Goal: Task Accomplishment & Management: Manage account settings

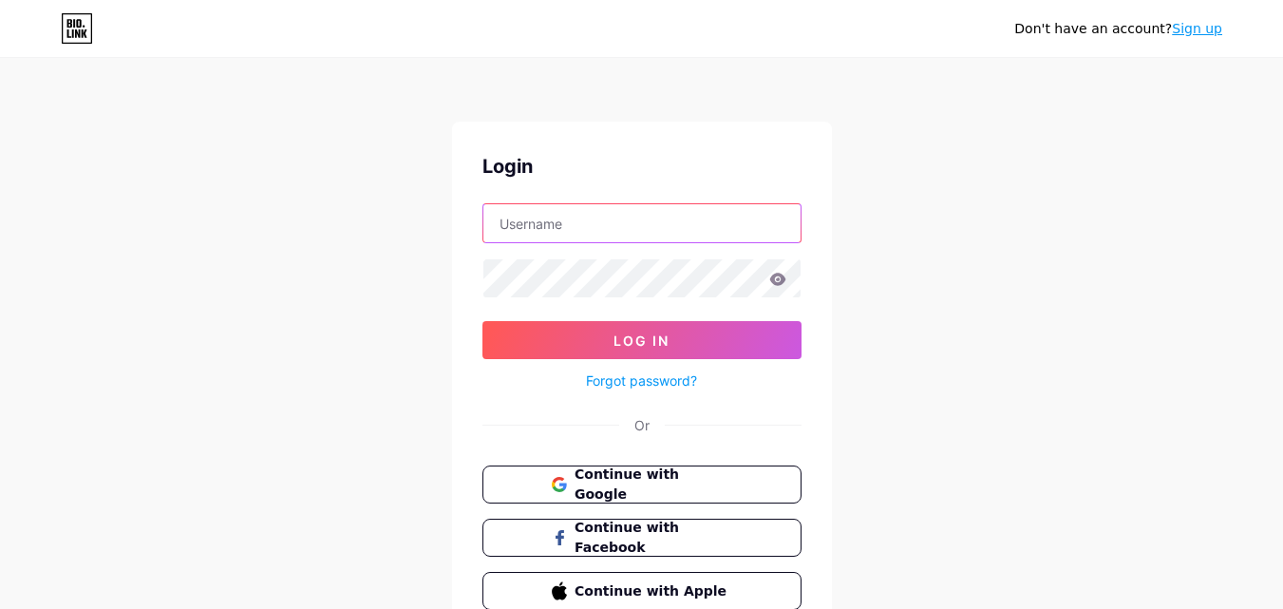
click at [581, 230] on input "text" at bounding box center [641, 223] width 317 height 38
click at [555, 230] on input "sagar" at bounding box center [641, 223] width 317 height 38
paste input "[DOMAIN_NAME]/login"
drag, startPoint x: 579, startPoint y: 228, endPoint x: 634, endPoint y: 234, distance: 55.4
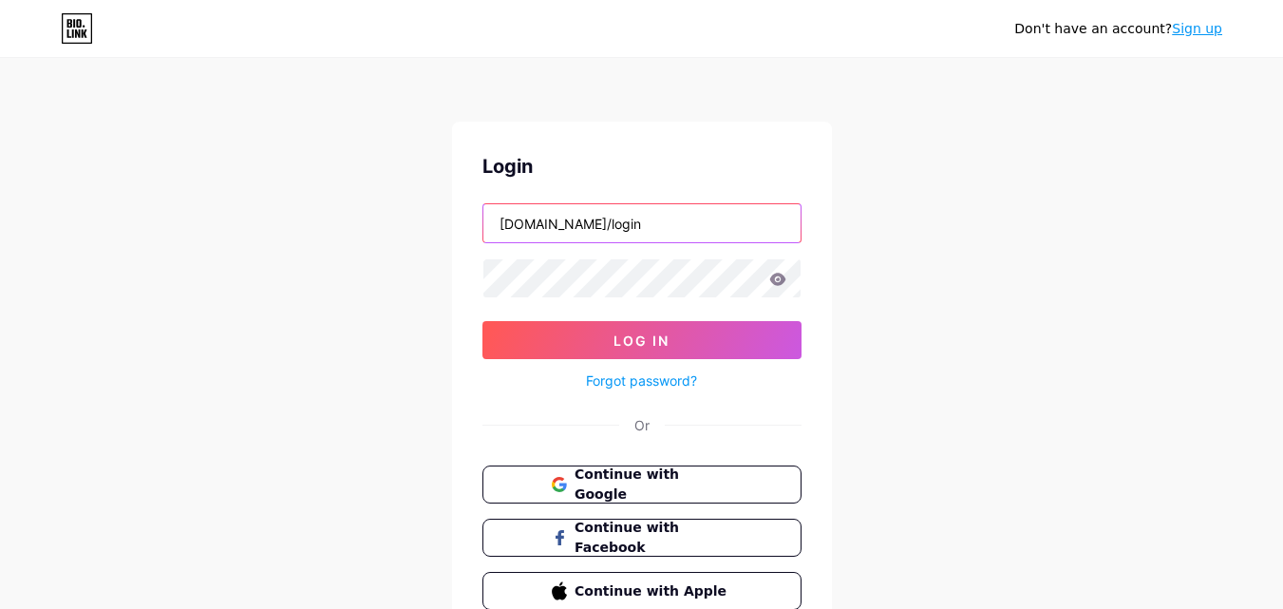
click at [634, 234] on input "[DOMAIN_NAME]/login" at bounding box center [641, 223] width 317 height 38
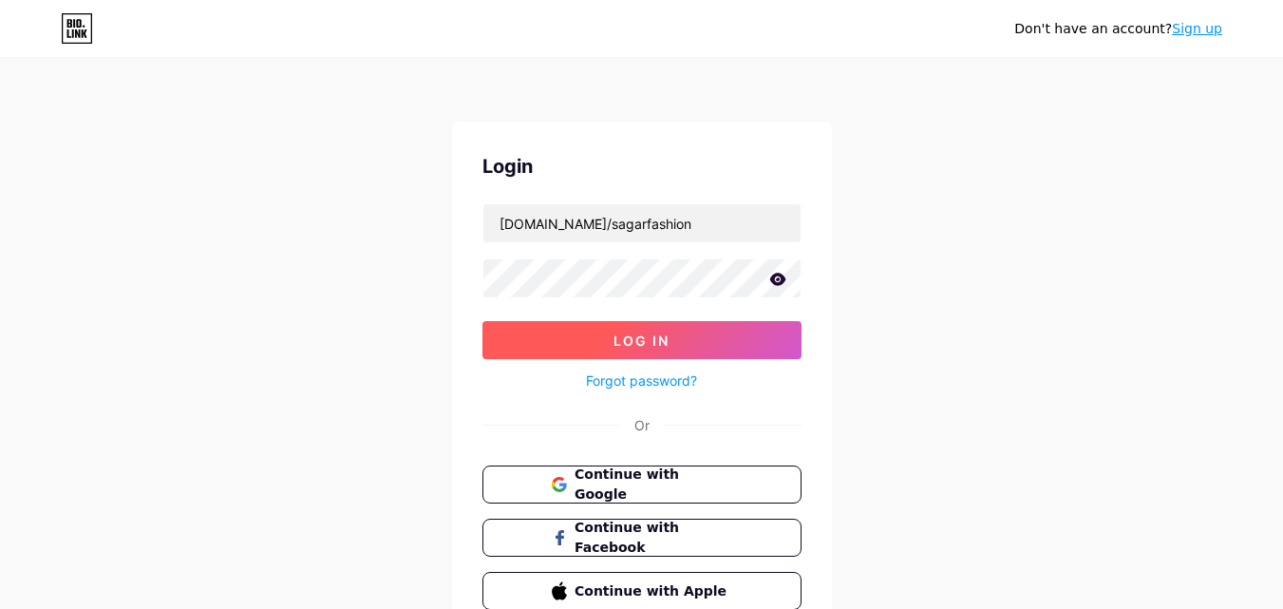
click at [542, 342] on button "Log In" at bounding box center [641, 340] width 319 height 38
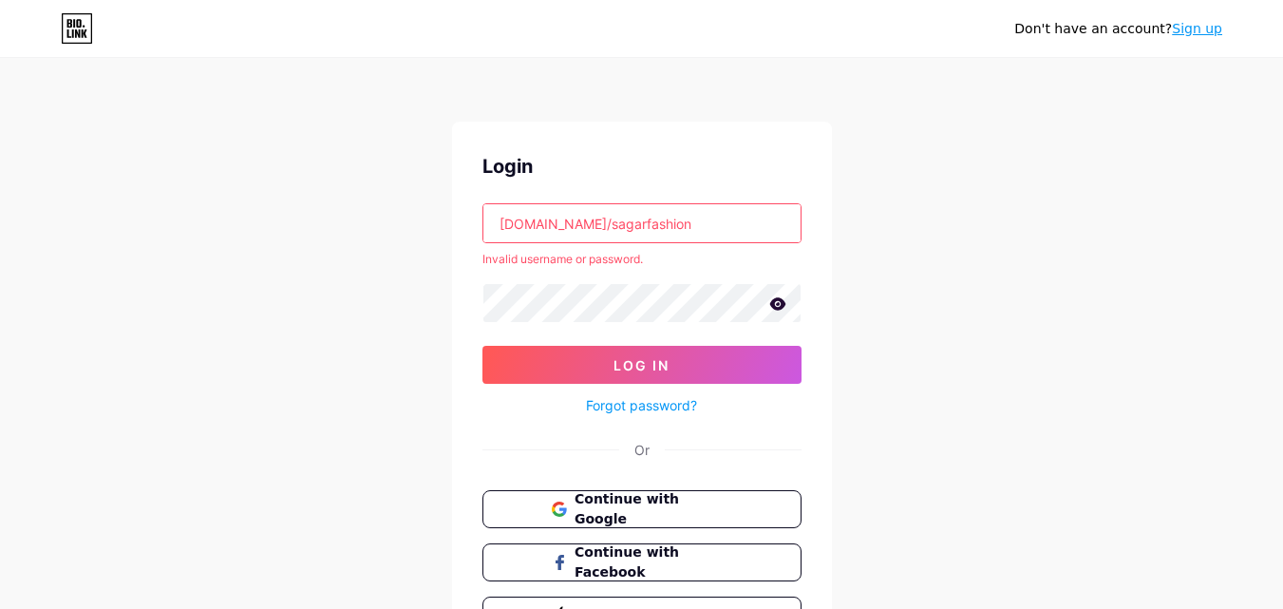
drag, startPoint x: 575, startPoint y: 218, endPoint x: 475, endPoint y: 218, distance: 100.6
click at [475, 218] on div "Login [DOMAIN_NAME]/sagarfashion Invalid username or password. Log In Forgot pa…" at bounding box center [642, 393] width 380 height 543
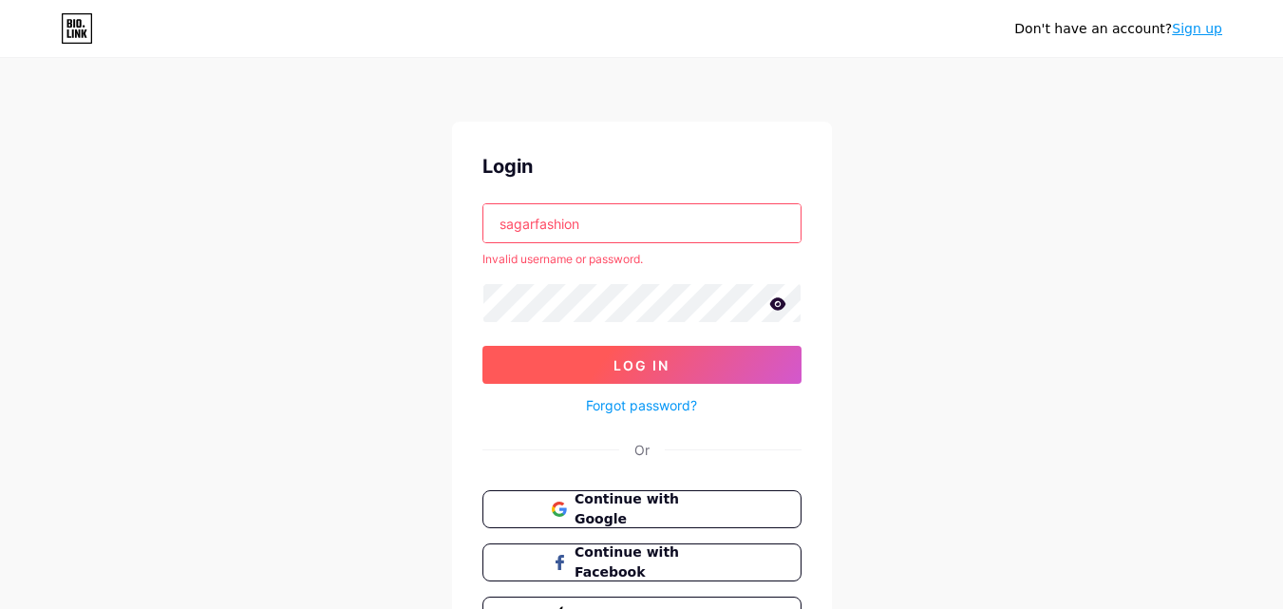
type input "sagarfashion"
click at [593, 367] on button "Log In" at bounding box center [641, 365] width 319 height 38
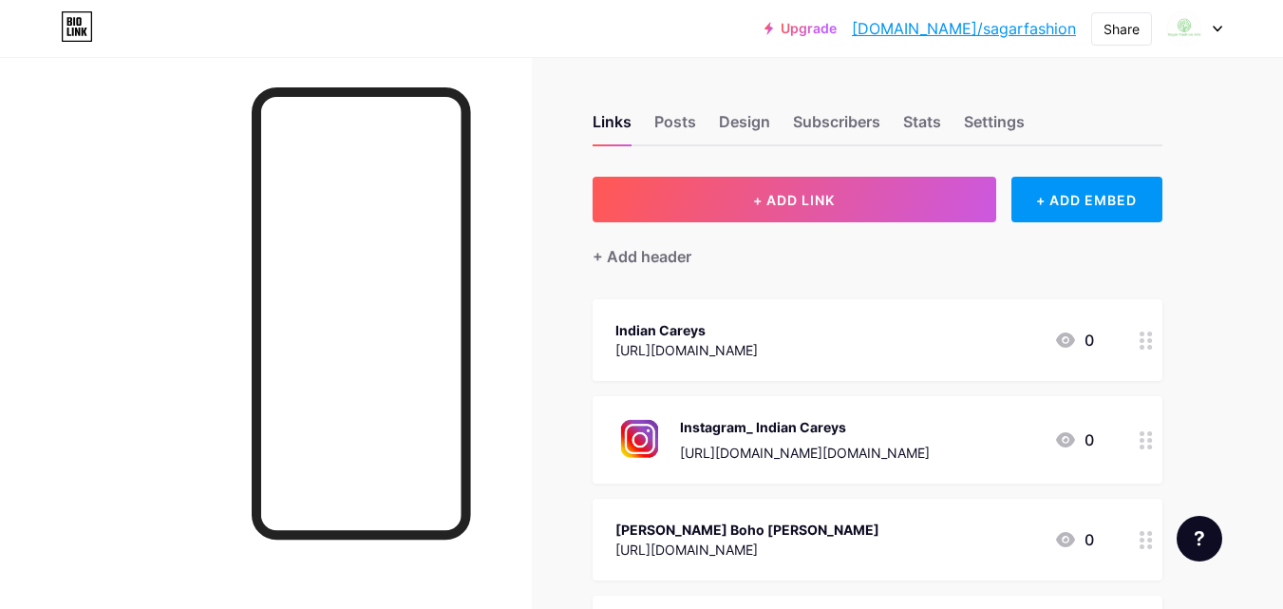
click at [1208, 29] on div at bounding box center [1194, 28] width 55 height 34
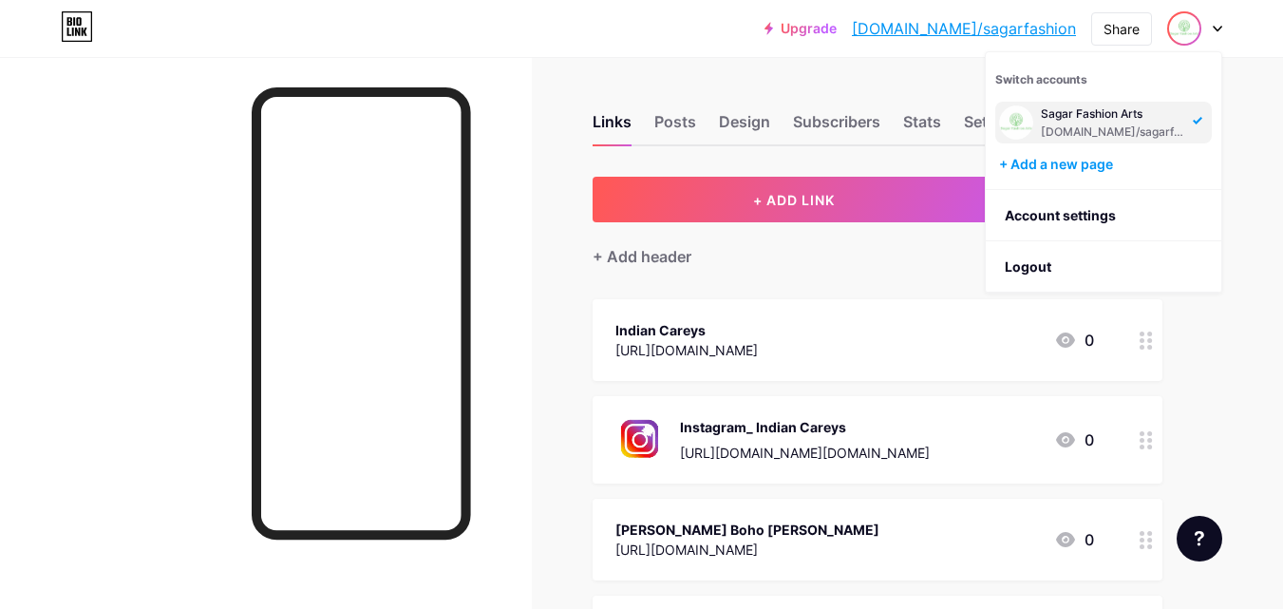
click at [98, 338] on div at bounding box center [266, 361] width 532 height 609
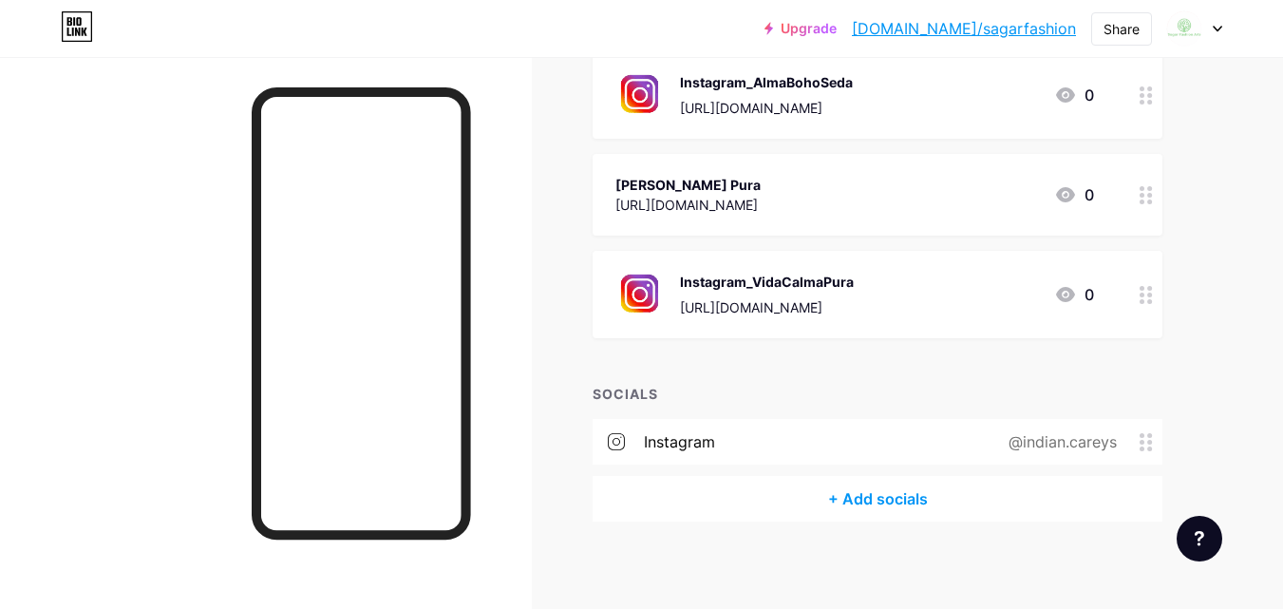
scroll to position [551, 0]
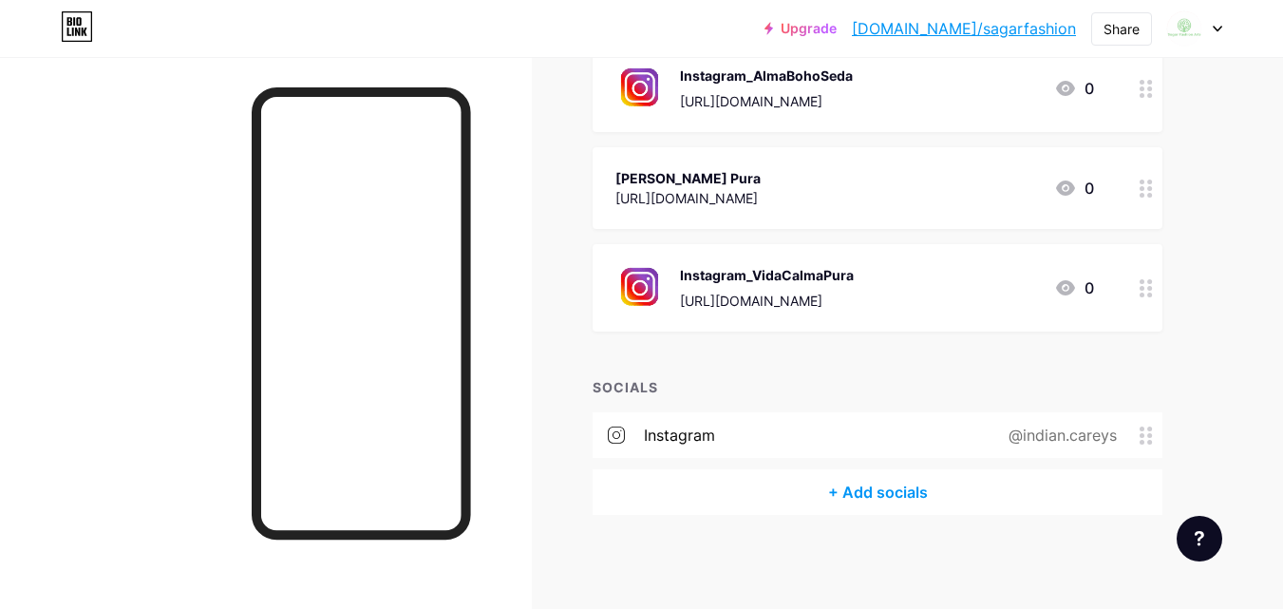
click at [845, 492] on div "+ Add socials" at bounding box center [877, 492] width 570 height 46
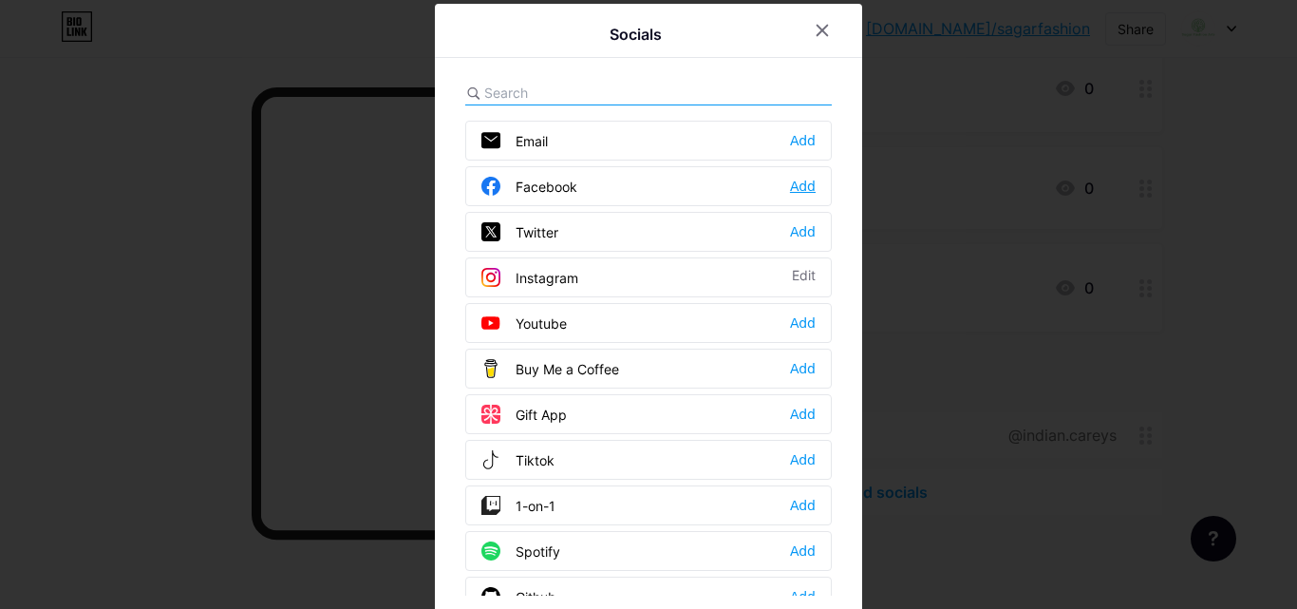
click at [796, 183] on div "Add" at bounding box center [803, 186] width 26 height 19
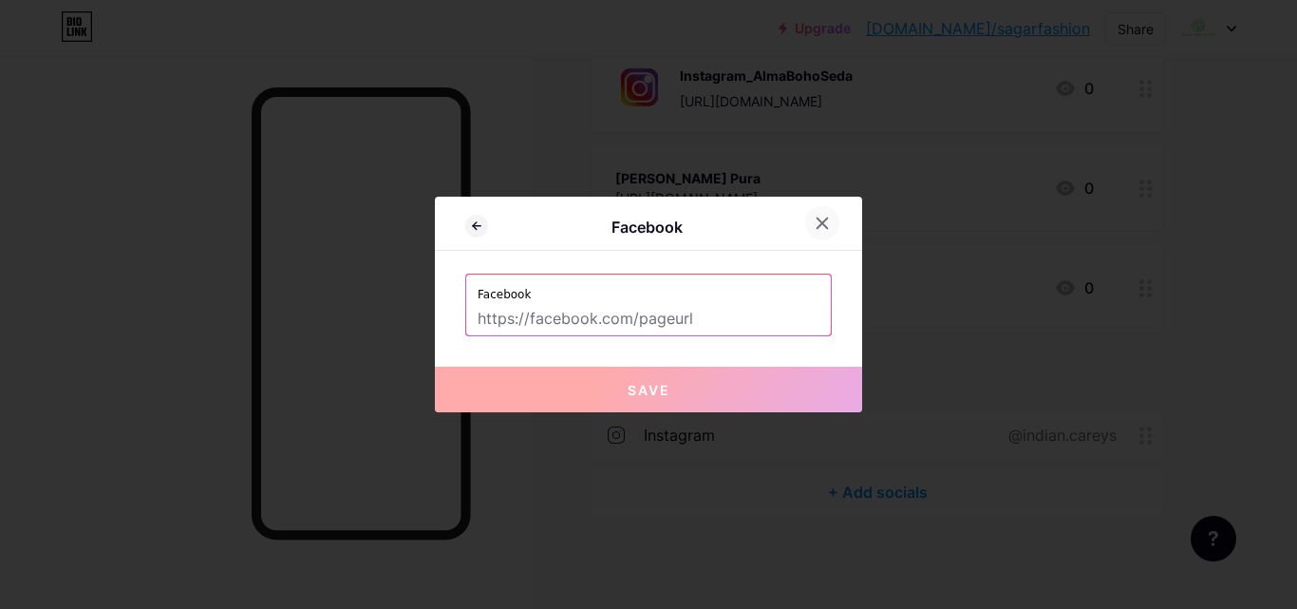
click at [820, 220] on icon at bounding box center [822, 223] width 10 height 10
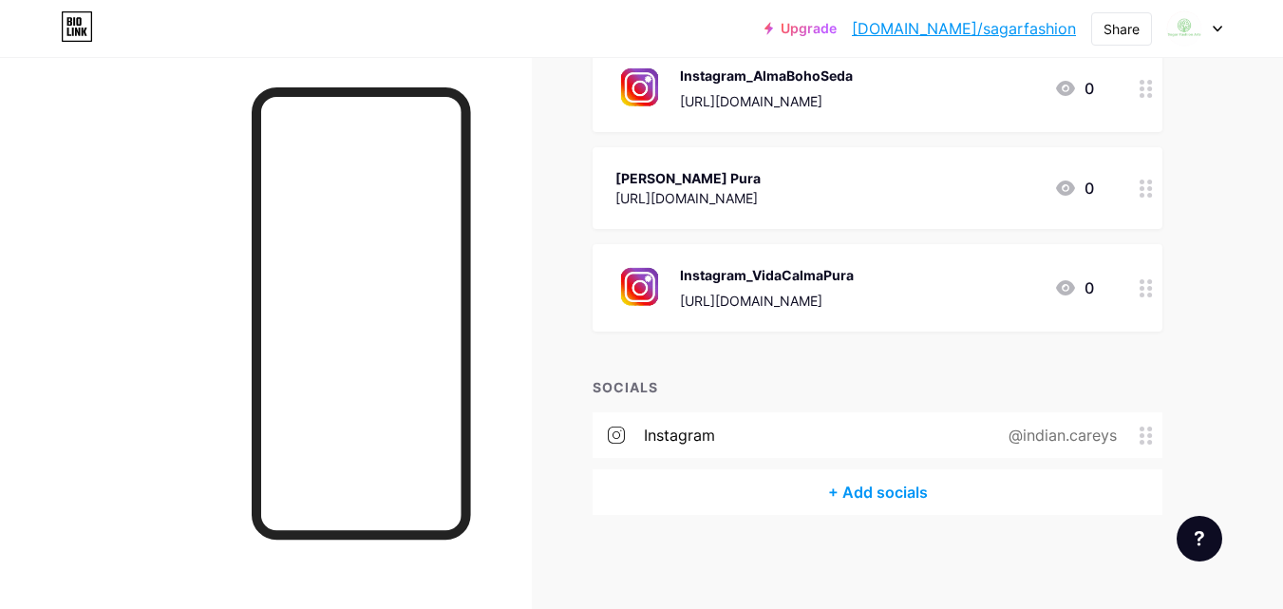
click at [1214, 32] on div at bounding box center [1194, 28] width 55 height 34
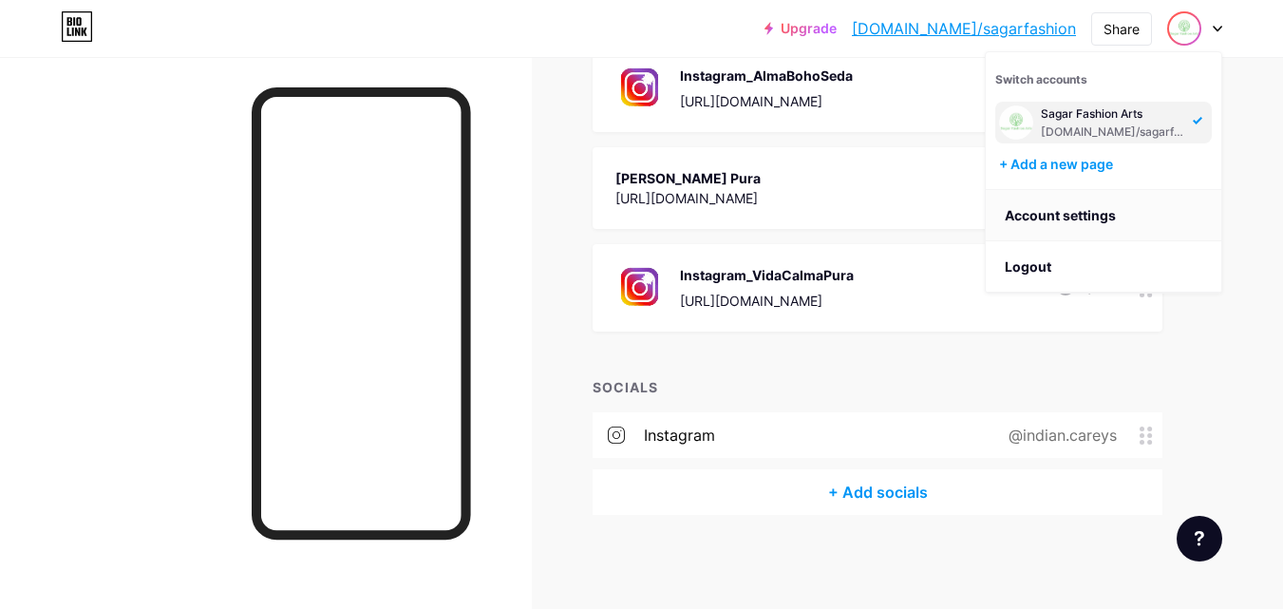
click at [1108, 220] on link "Account settings" at bounding box center [1102, 215] width 235 height 51
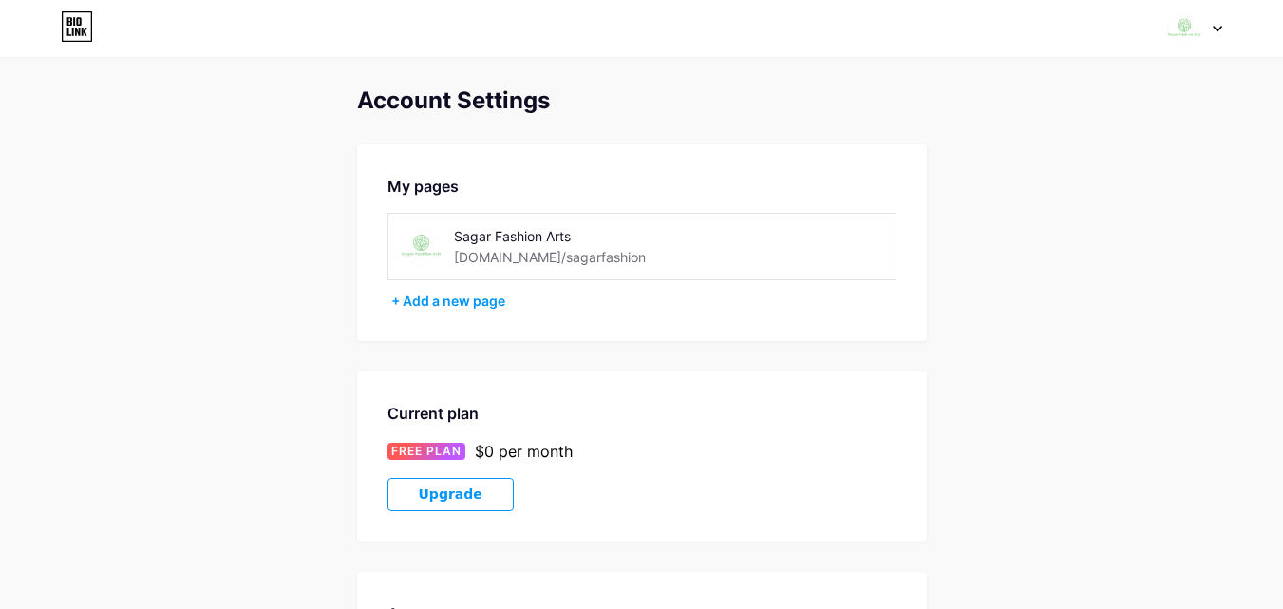
click at [428, 222] on div "Sagar Fashion Arts bio.link/sagarfashion" at bounding box center [641, 246] width 509 height 67
click at [423, 243] on img at bounding box center [421, 246] width 43 height 43
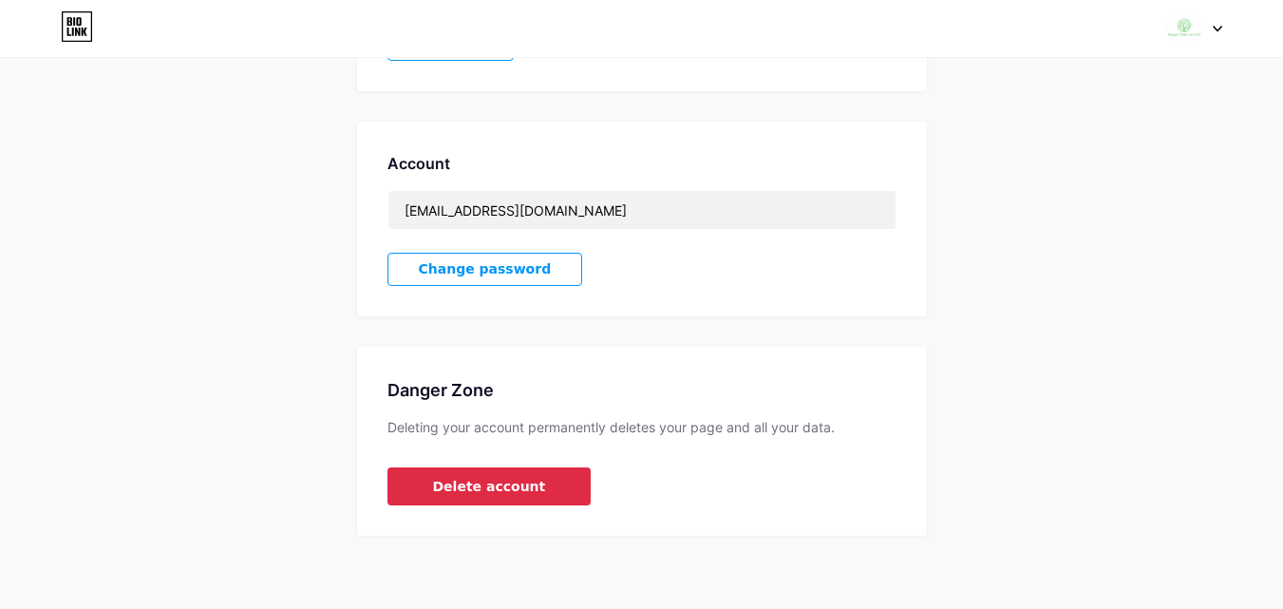
scroll to position [453, 0]
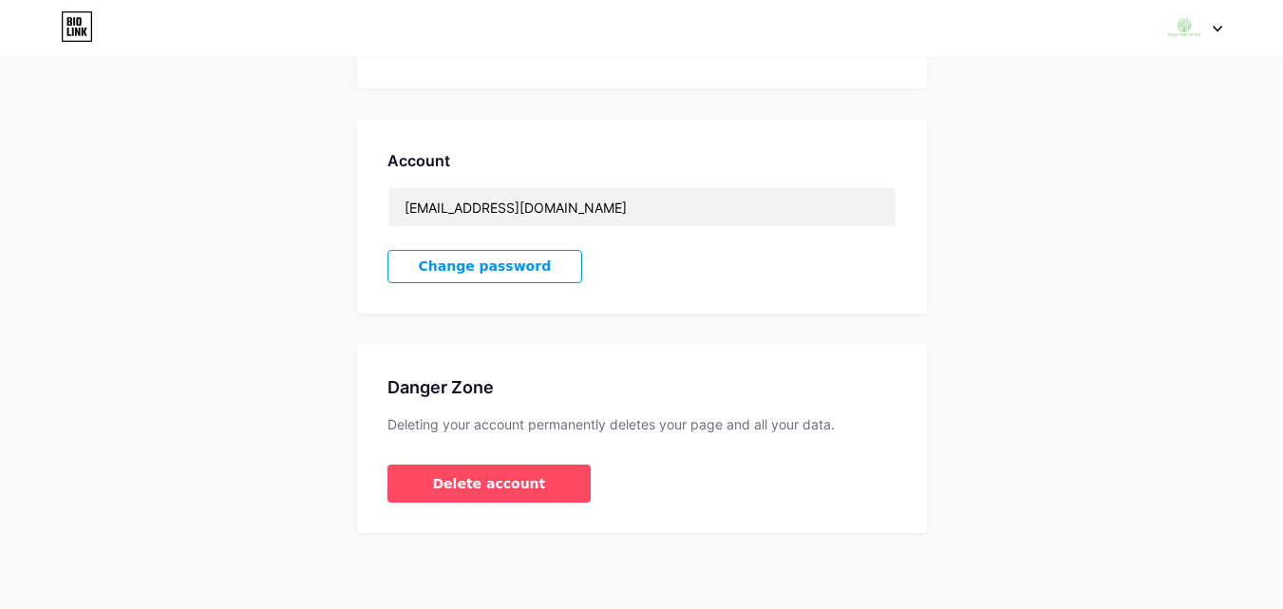
click at [1211, 24] on div at bounding box center [1194, 28] width 55 height 34
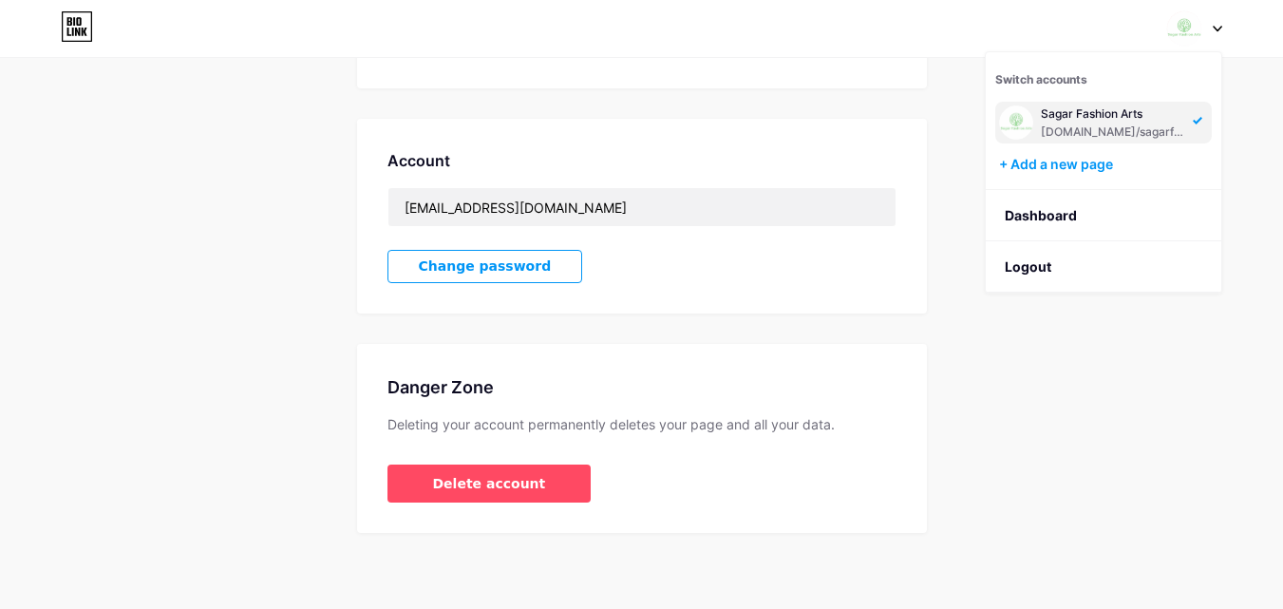
click at [1050, 128] on div "[DOMAIN_NAME]/sagarfashion" at bounding box center [1113, 131] width 146 height 15
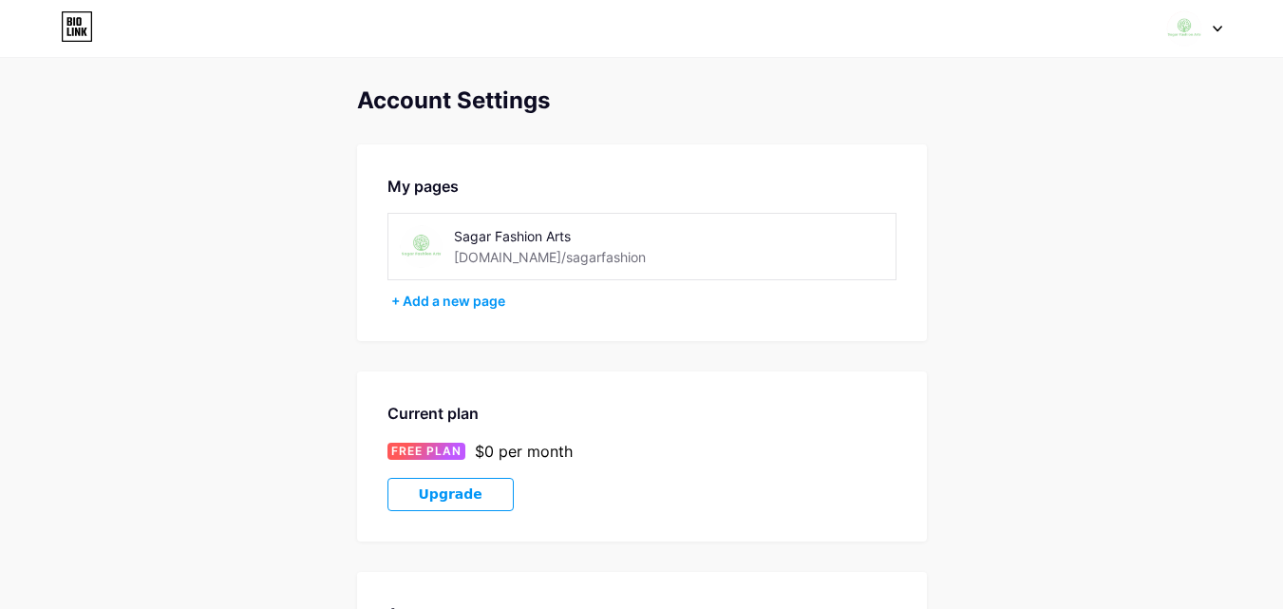
click at [414, 235] on img at bounding box center [421, 246] width 43 height 43
click at [477, 241] on div "Sagar Fashion Arts" at bounding box center [588, 236] width 269 height 20
click at [508, 259] on div "[DOMAIN_NAME]/sagarfashion" at bounding box center [550, 257] width 192 height 20
click at [1191, 34] on img at bounding box center [1184, 28] width 36 height 36
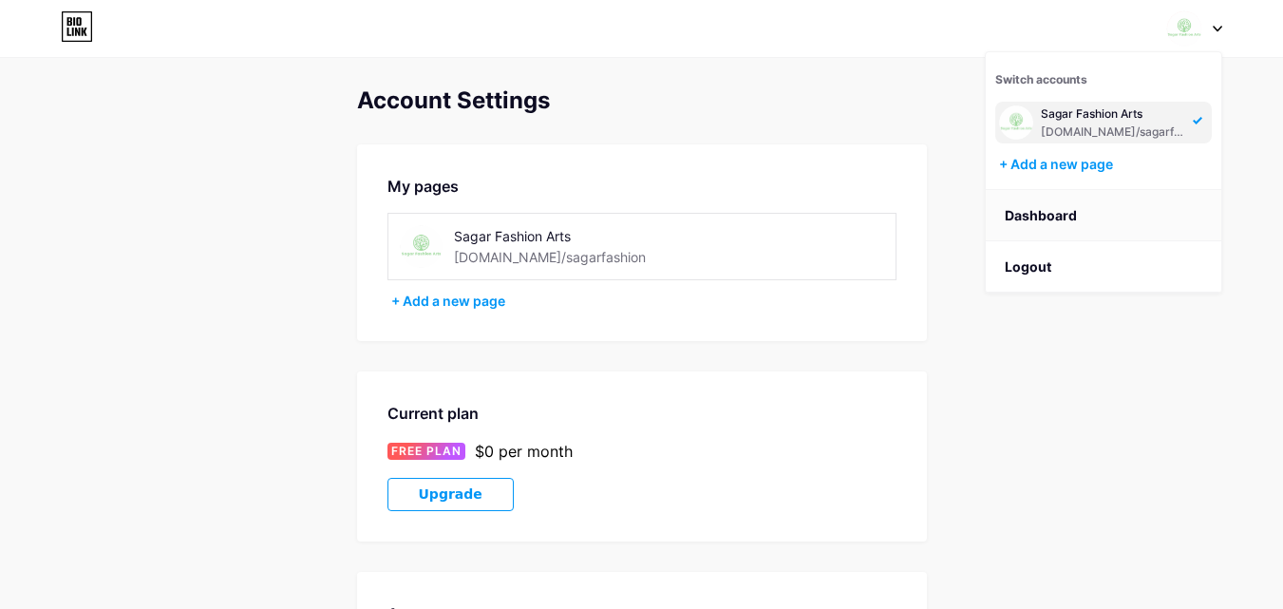
click at [1065, 213] on link "Dashboard" at bounding box center [1102, 215] width 235 height 51
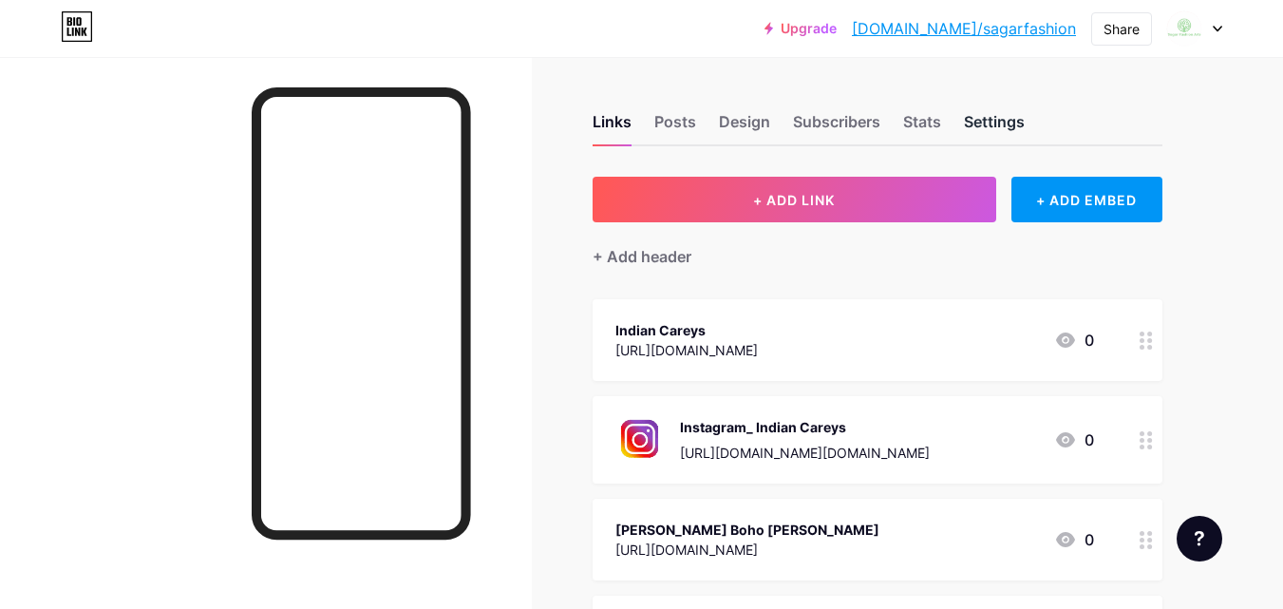
click at [1003, 114] on div "Settings" at bounding box center [994, 127] width 61 height 34
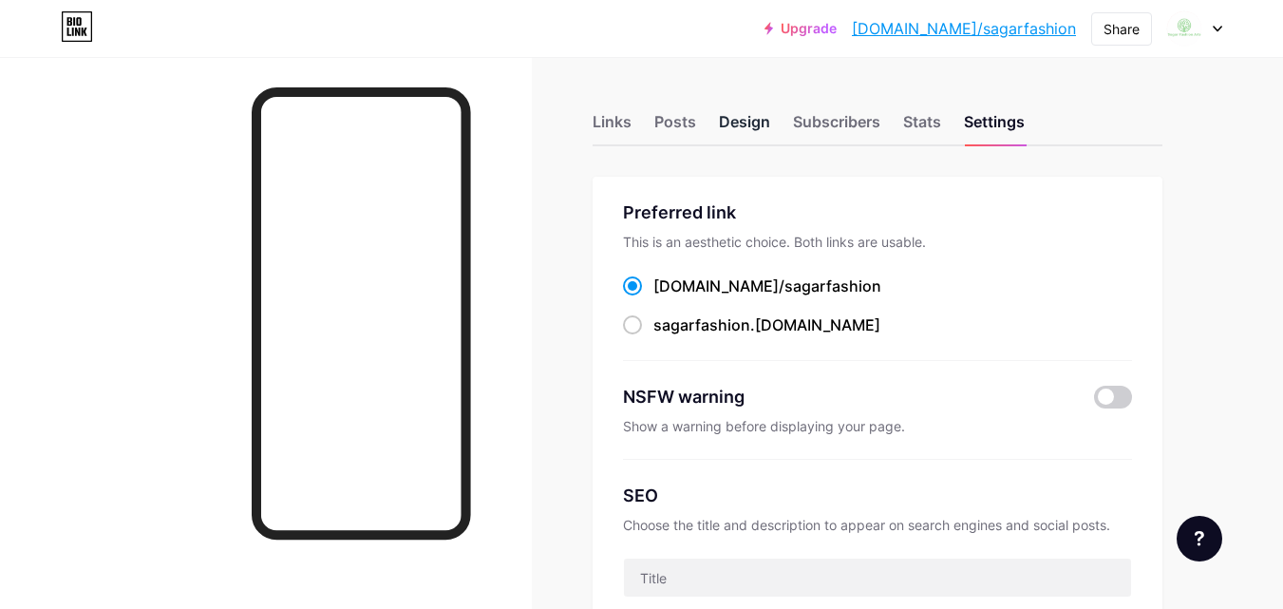
click at [744, 122] on div "Design" at bounding box center [744, 127] width 51 height 34
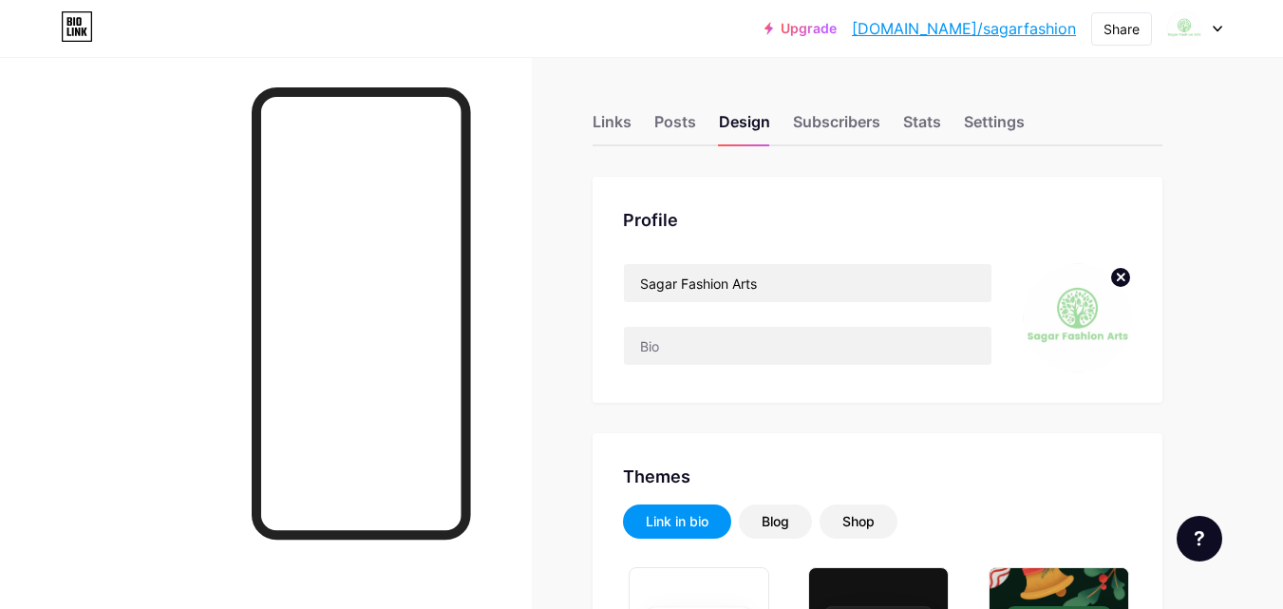
type input "#ffffff"
type input "#000000"
click at [1117, 279] on icon at bounding box center [1120, 276] width 7 height 7
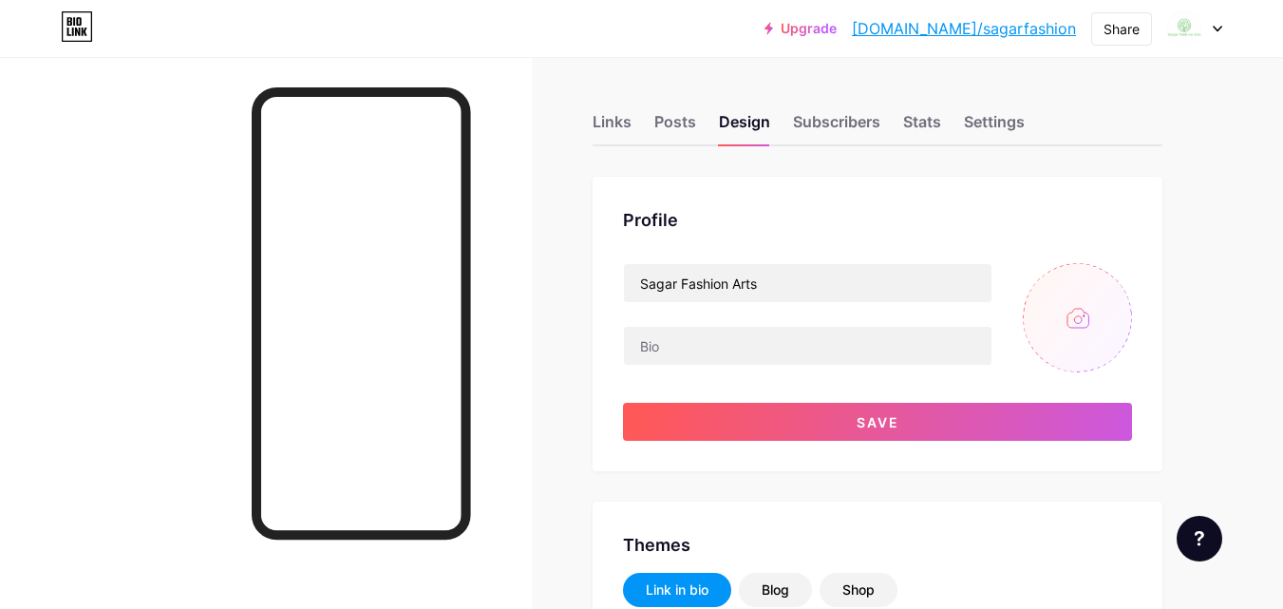
click at [1080, 325] on input "file" at bounding box center [1076, 317] width 109 height 109
type input "C:\fakepath\ChatGPT Image [DATE], 01_56_11 PM.png"
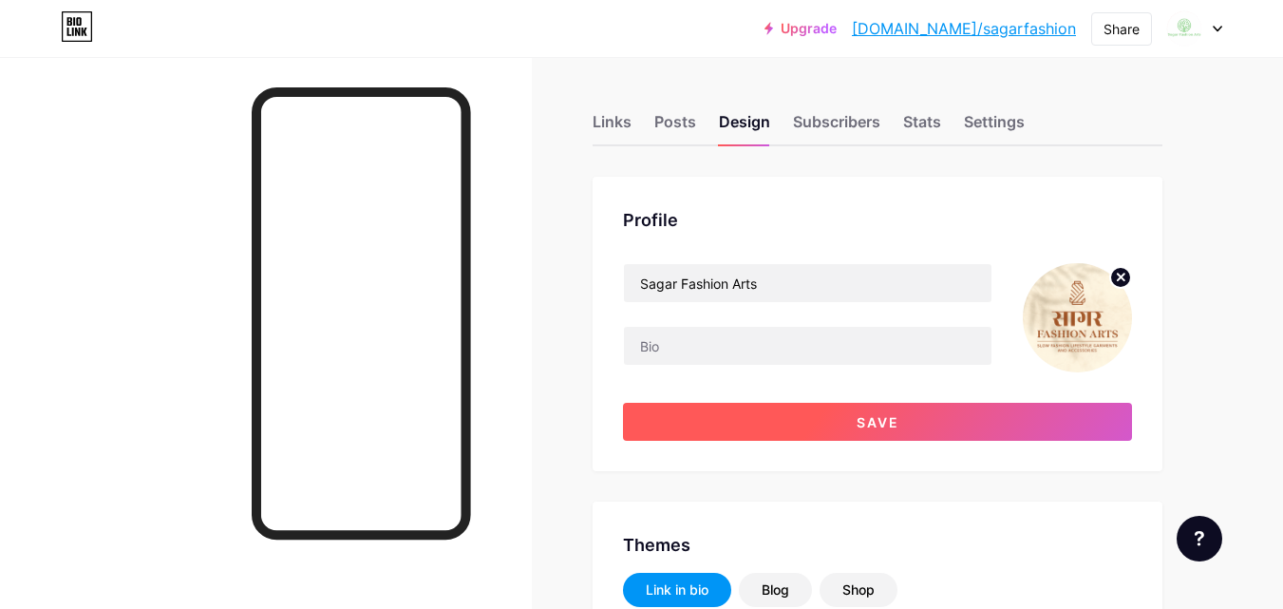
click at [792, 420] on button "Save" at bounding box center [877, 422] width 509 height 38
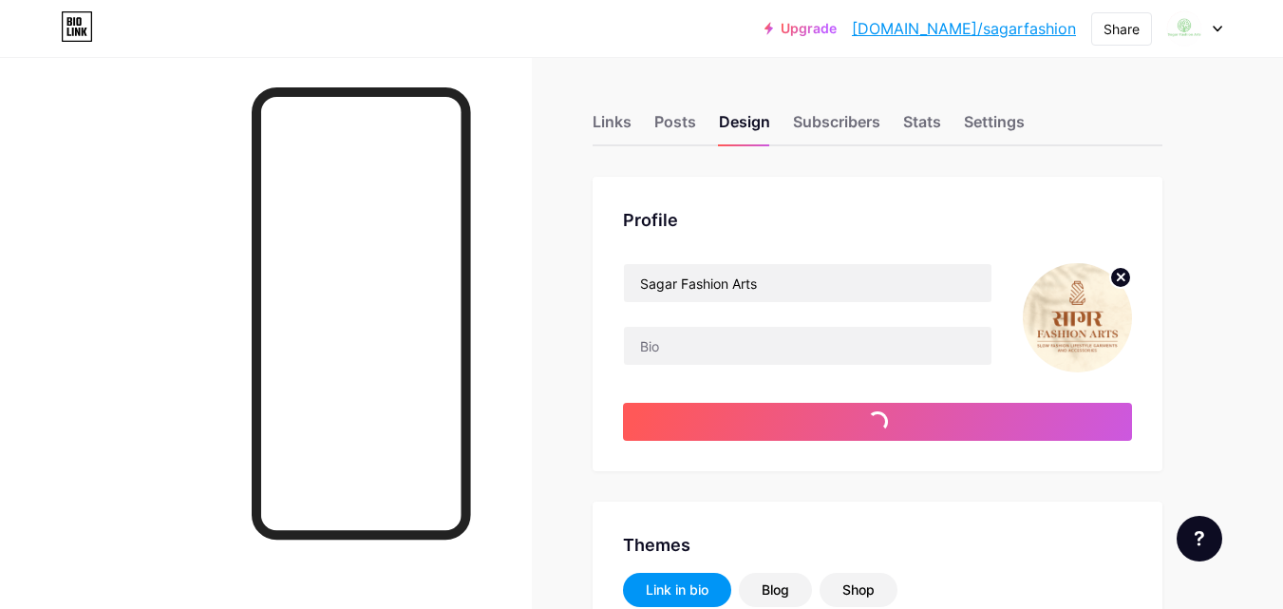
type input "#ffffff"
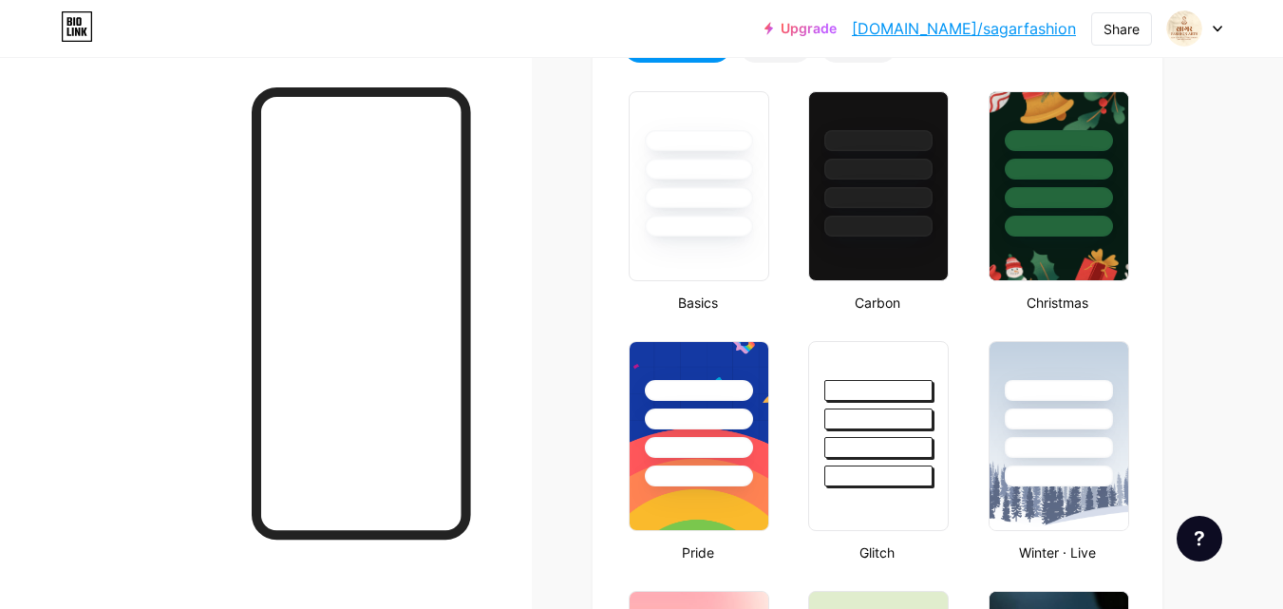
scroll to position [475, 0]
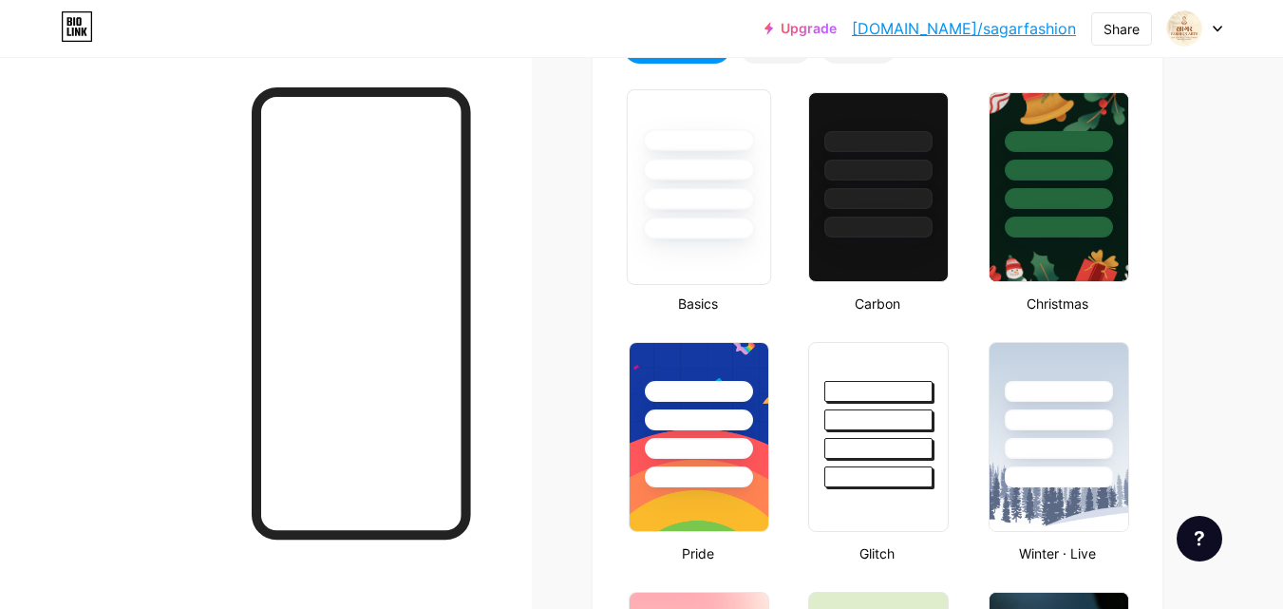
click at [686, 256] on div at bounding box center [699, 187] width 144 height 196
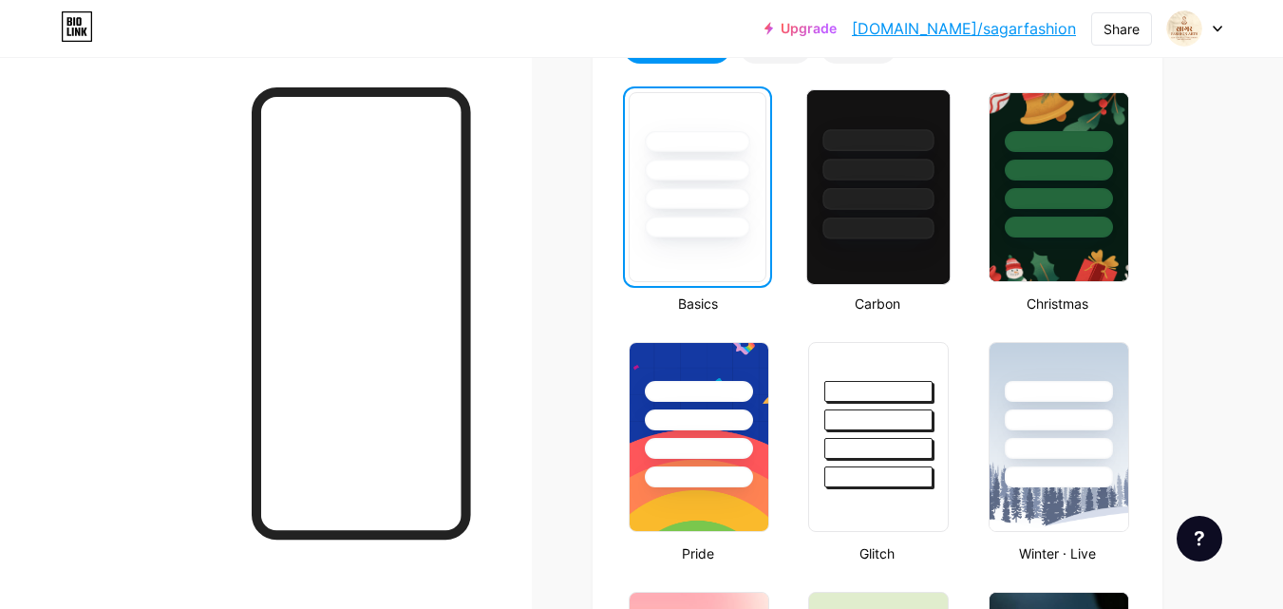
click at [898, 267] on div at bounding box center [878, 187] width 144 height 196
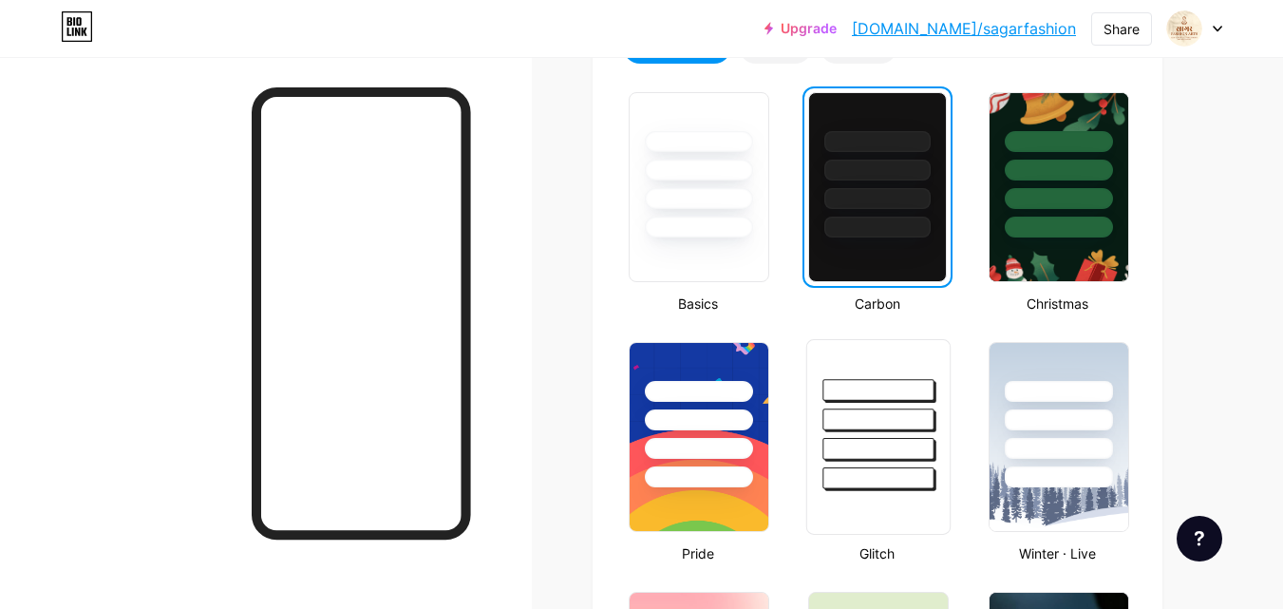
click at [908, 353] on div at bounding box center [878, 414] width 142 height 149
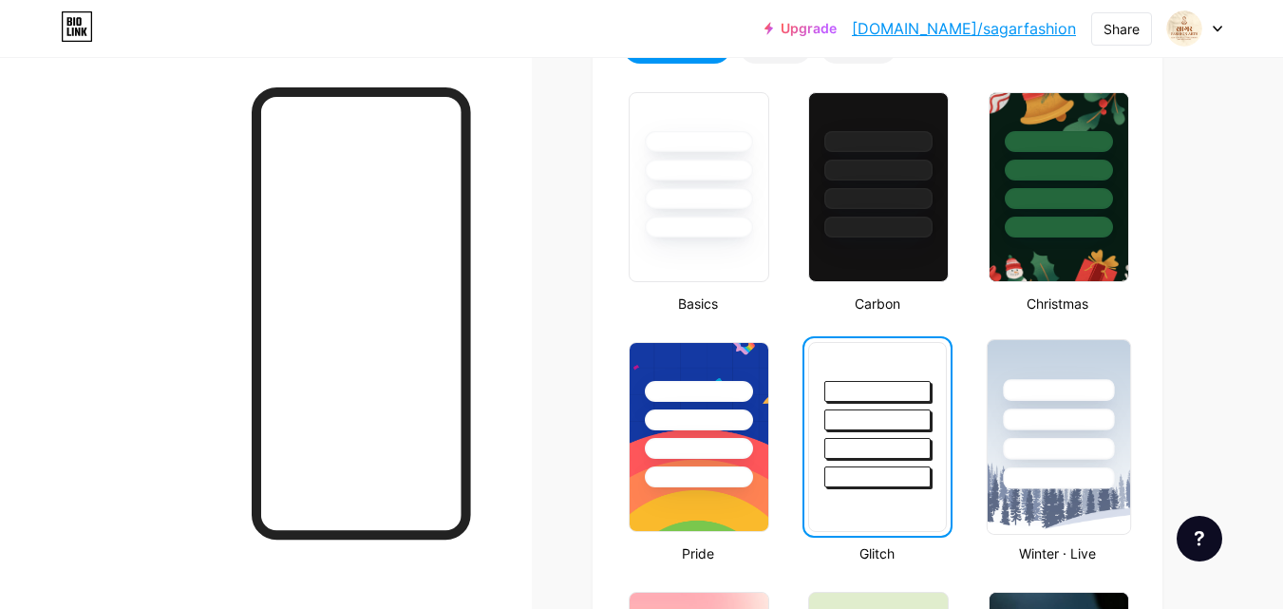
click at [1110, 355] on div at bounding box center [1057, 414] width 142 height 149
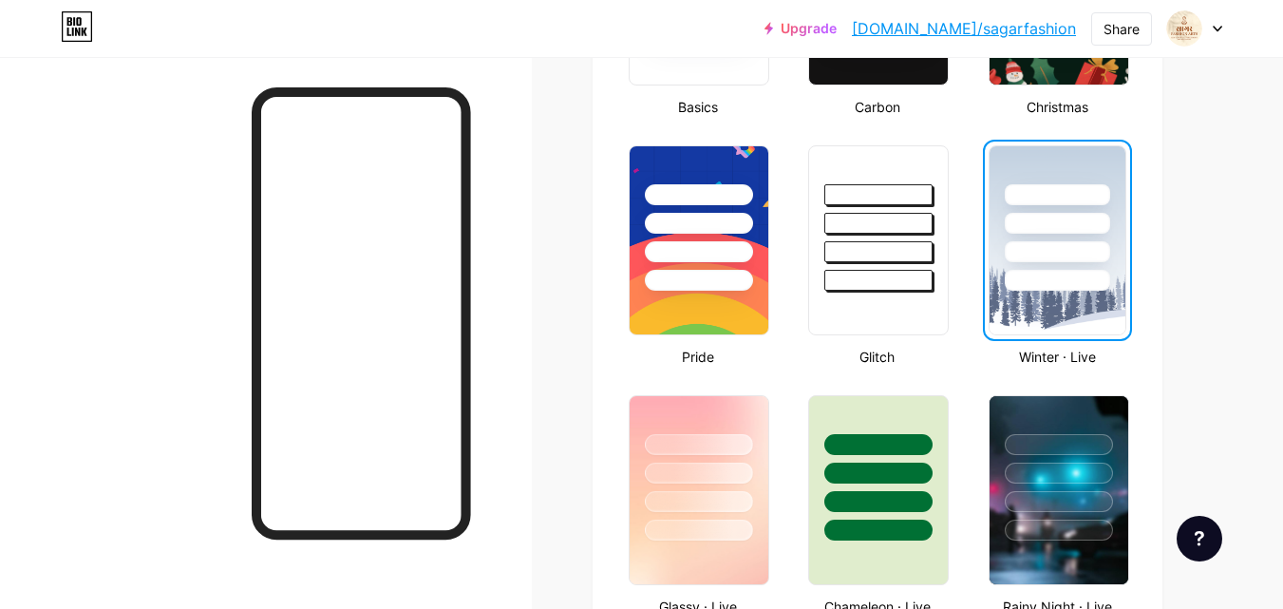
scroll to position [759, 0]
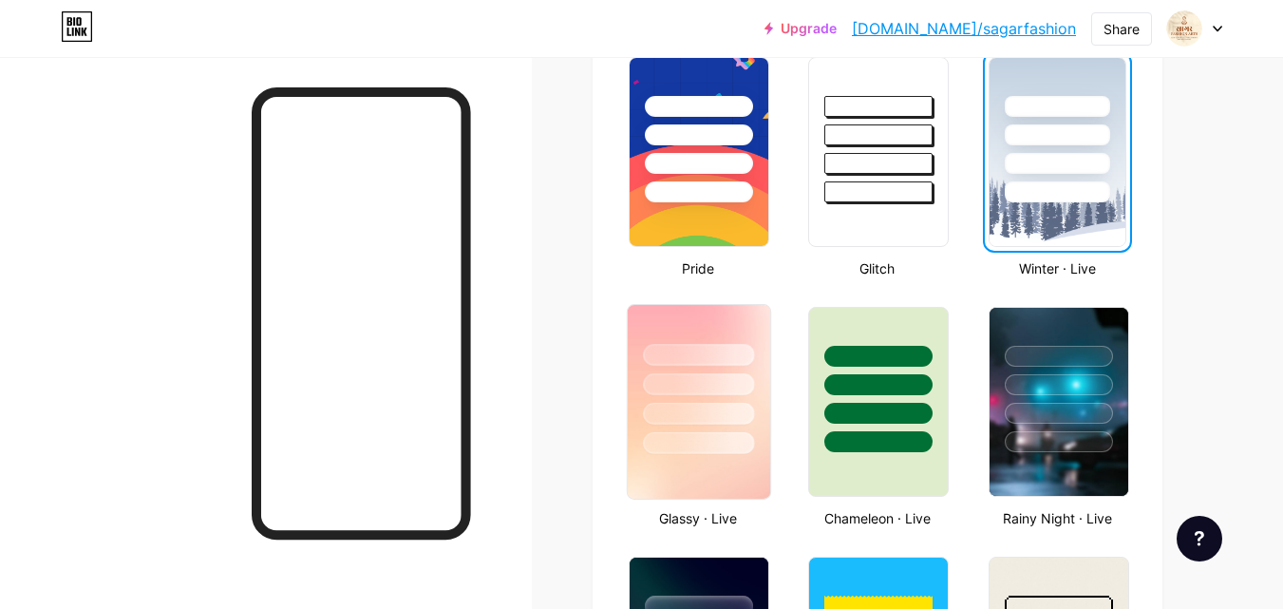
click at [734, 318] on div at bounding box center [699, 379] width 142 height 149
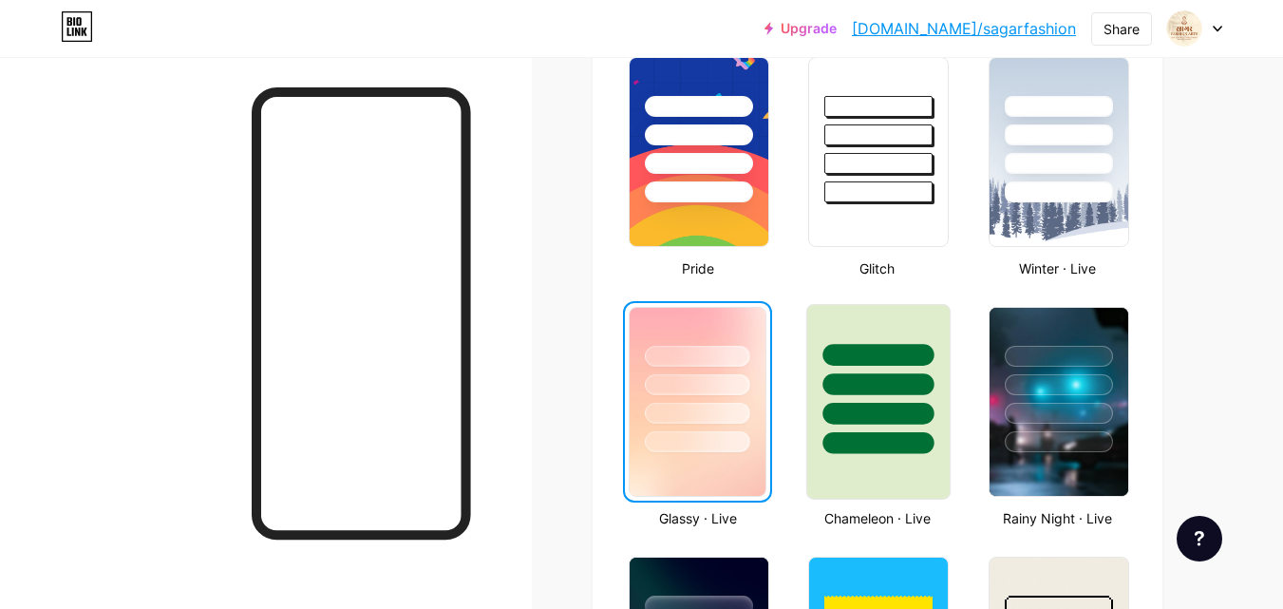
click at [883, 330] on div at bounding box center [878, 379] width 142 height 149
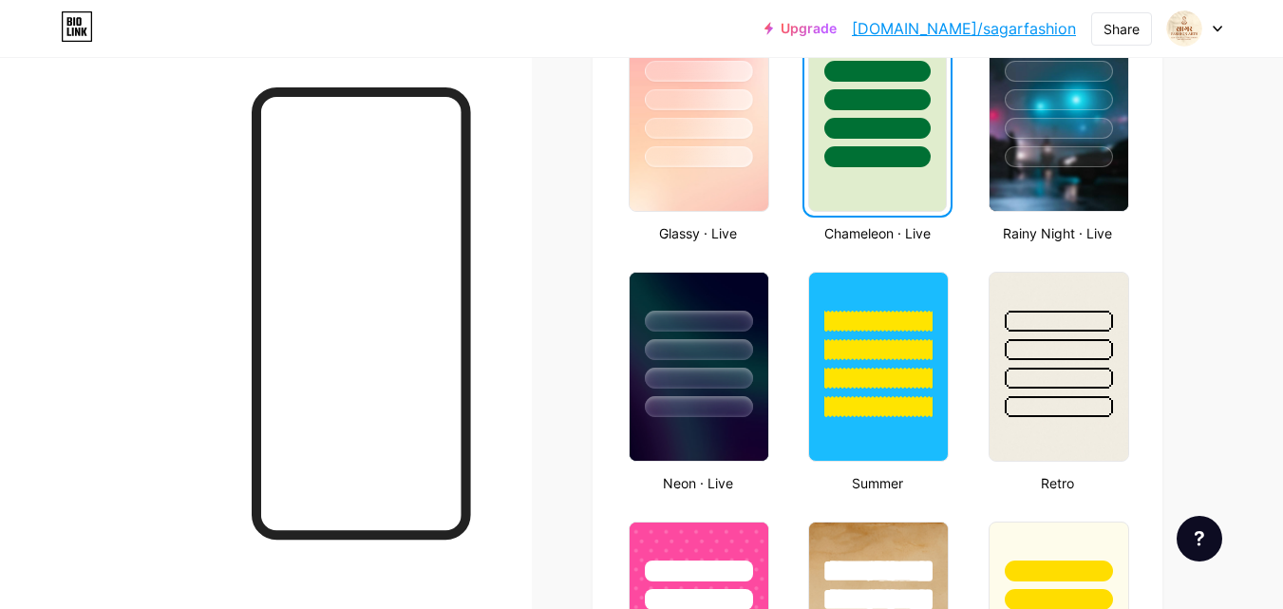
scroll to position [1139, 0]
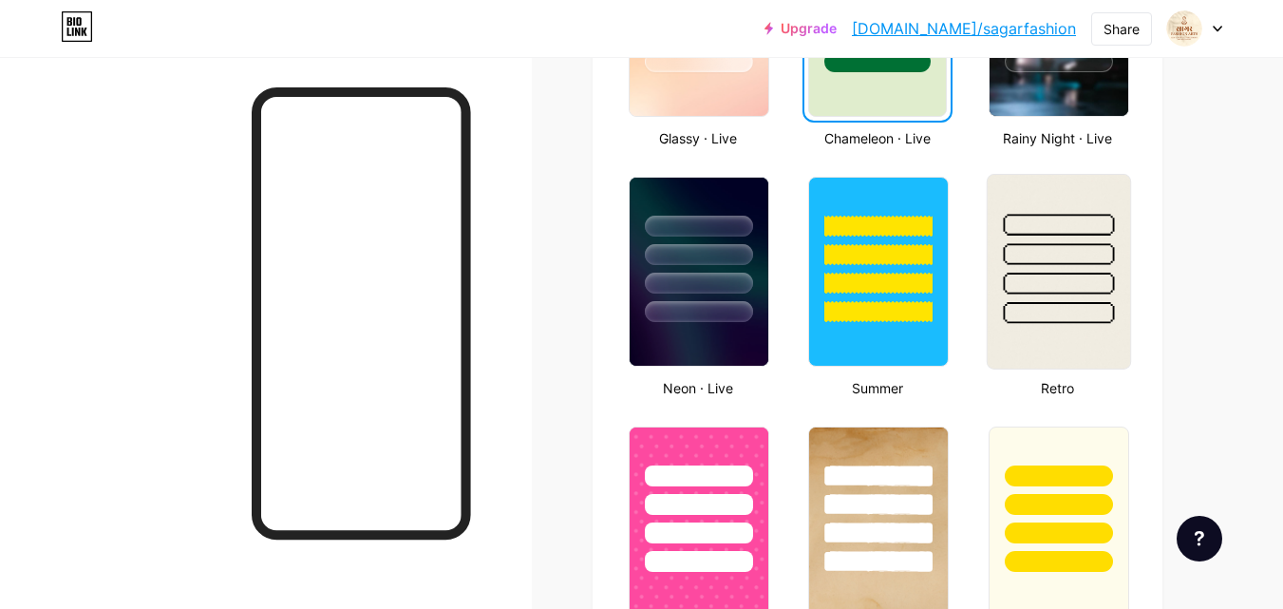
click at [1061, 348] on img at bounding box center [1057, 272] width 142 height 194
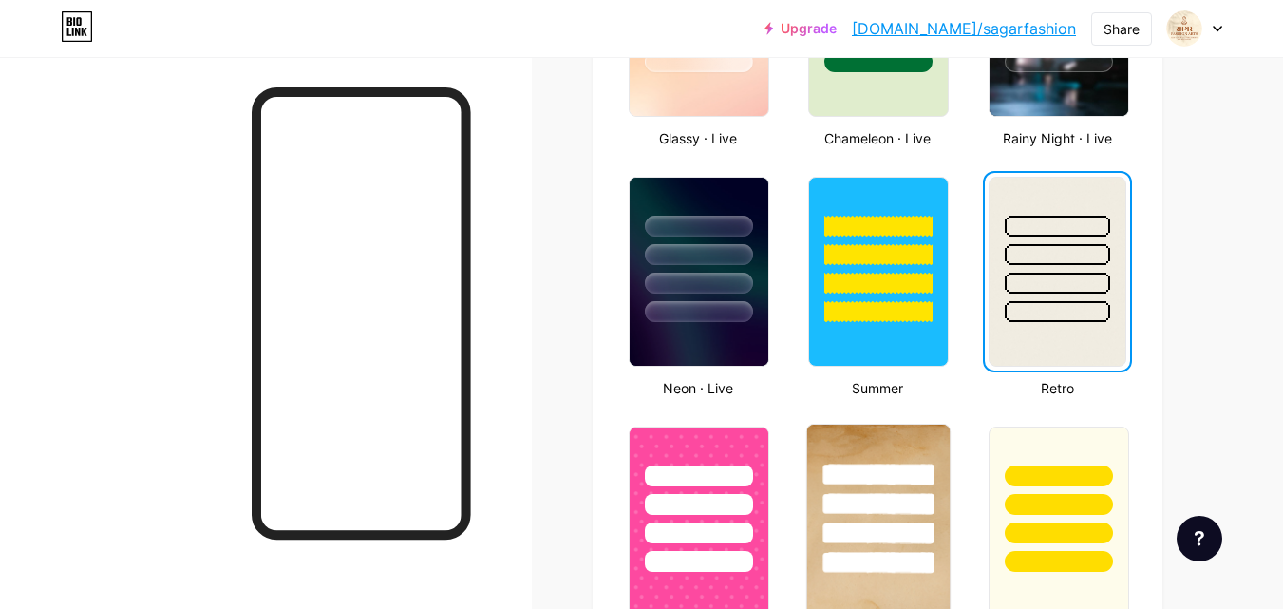
click at [881, 422] on div at bounding box center [878, 521] width 157 height 207
click at [885, 437] on div at bounding box center [878, 498] width 142 height 149
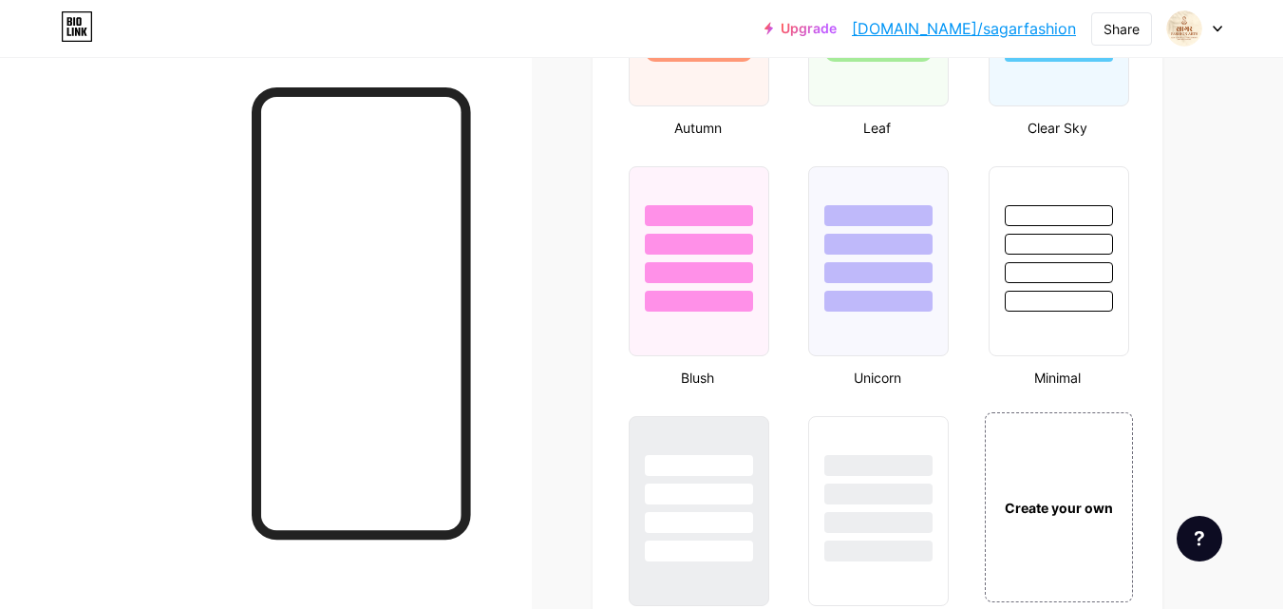
scroll to position [2089, 0]
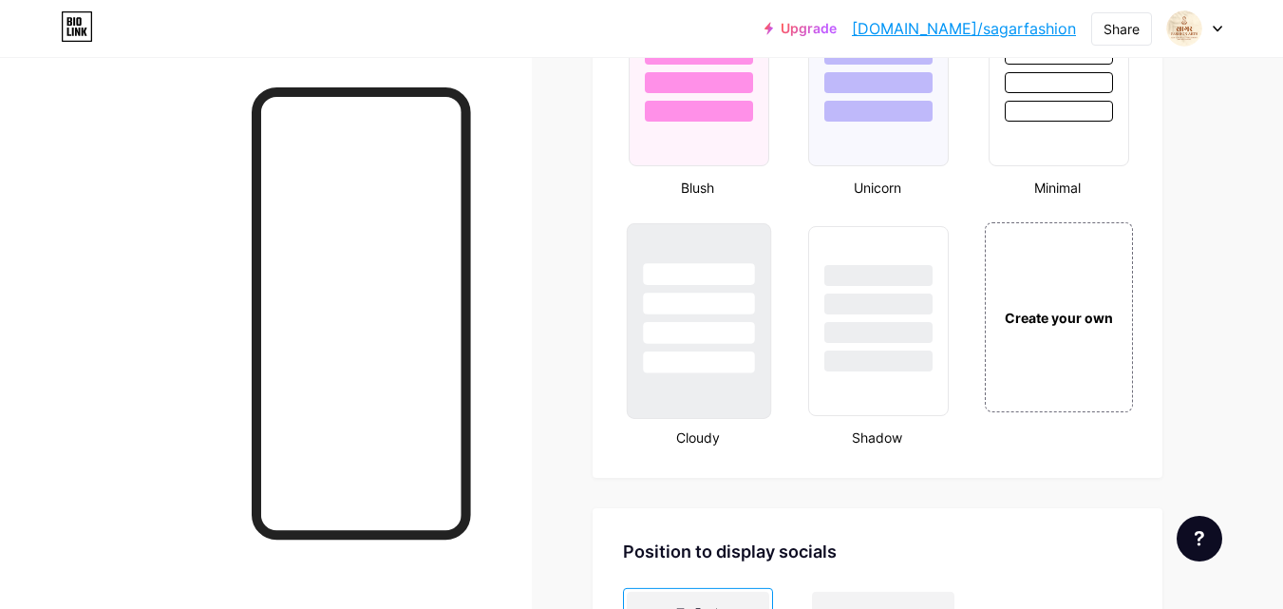
click at [732, 395] on div at bounding box center [699, 321] width 144 height 196
click at [862, 387] on div at bounding box center [878, 321] width 144 height 196
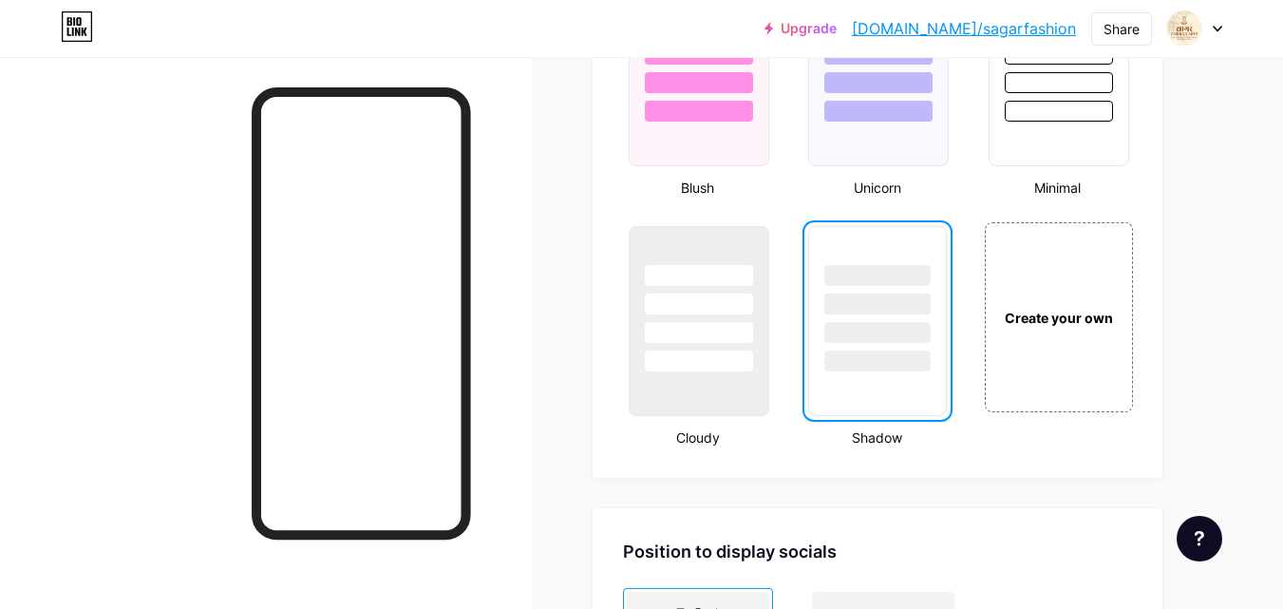
click at [1059, 390] on div "Create your own" at bounding box center [1058, 317] width 148 height 190
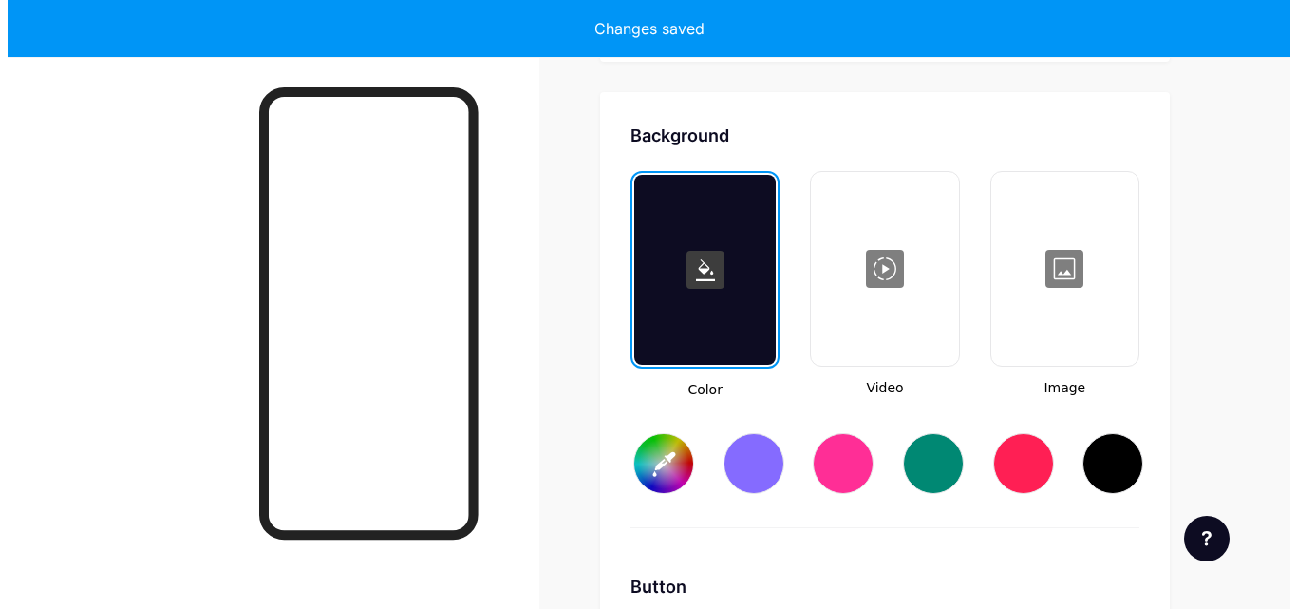
scroll to position [2520, 0]
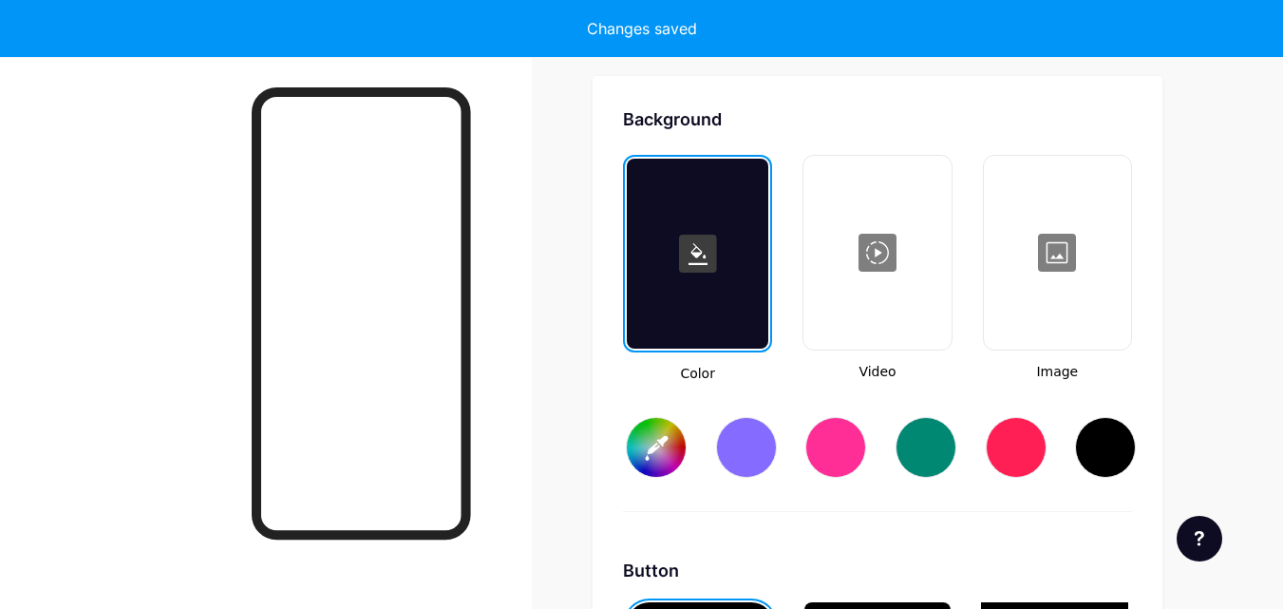
type input "#ffffff"
type input "#000000"
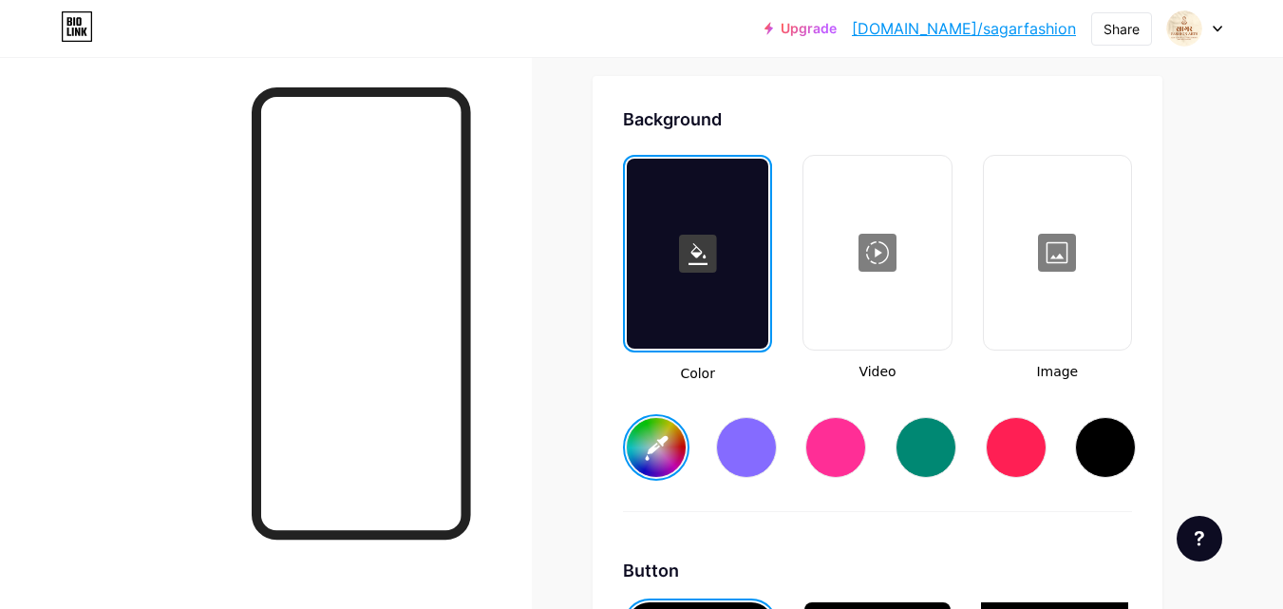
click at [866, 312] on div at bounding box center [876, 253] width 143 height 190
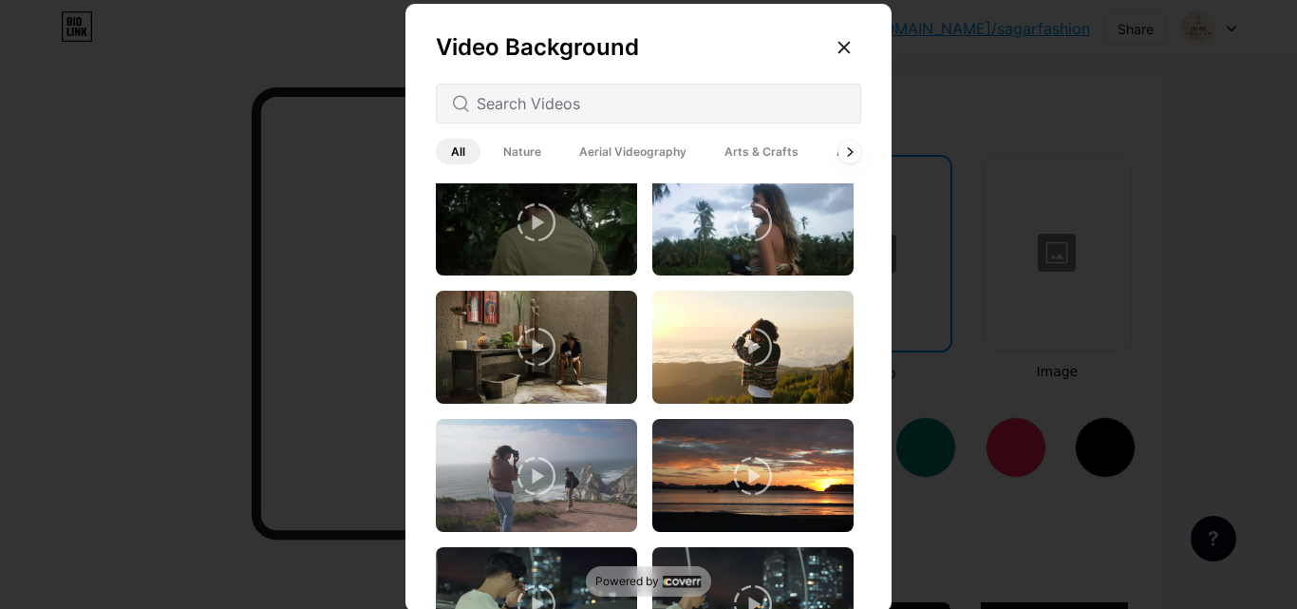
scroll to position [1044, 0]
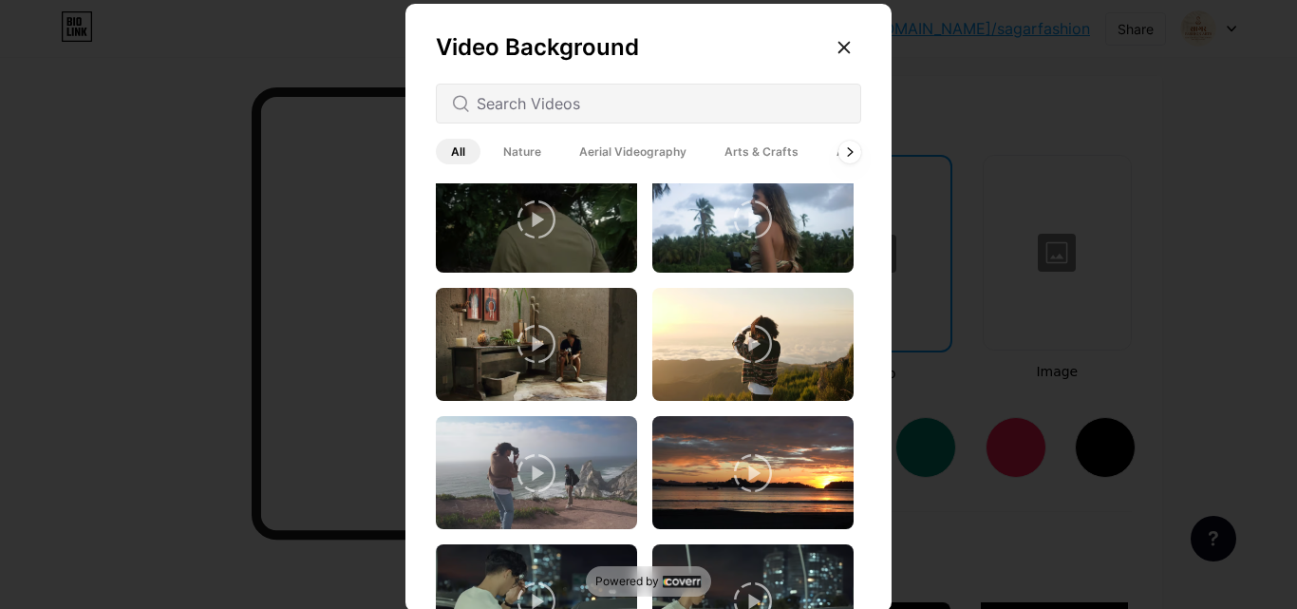
click at [755, 159] on span "Arts & Crafts" at bounding box center [761, 152] width 104 height 26
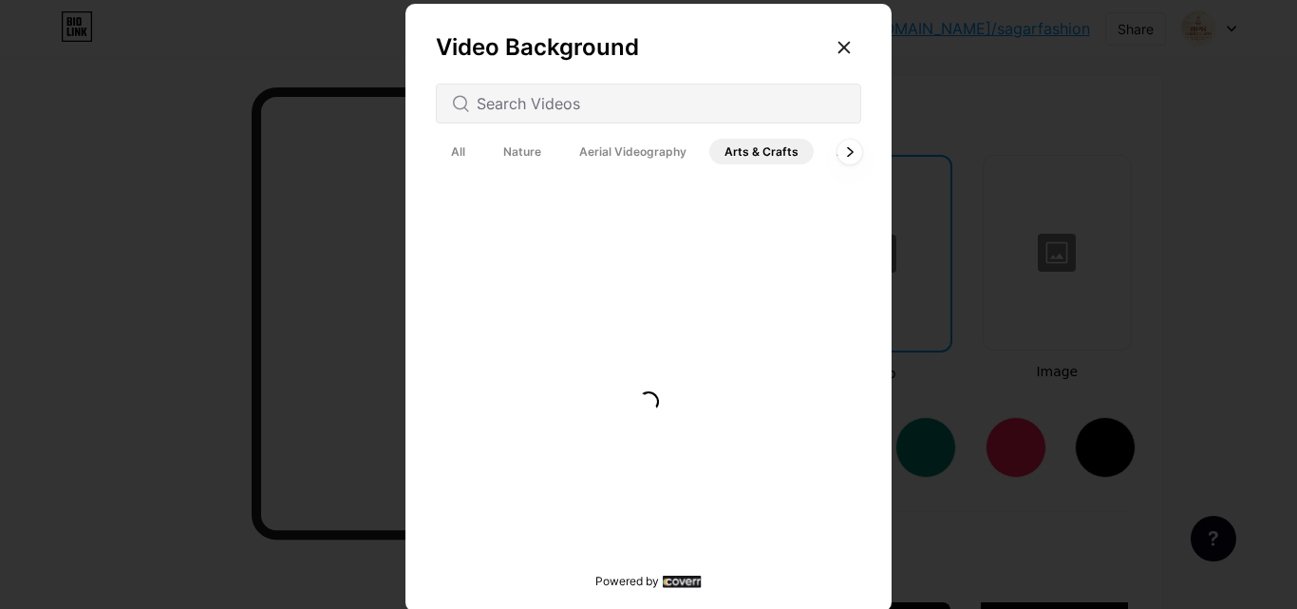
click at [837, 158] on div at bounding box center [849, 151] width 25 height 25
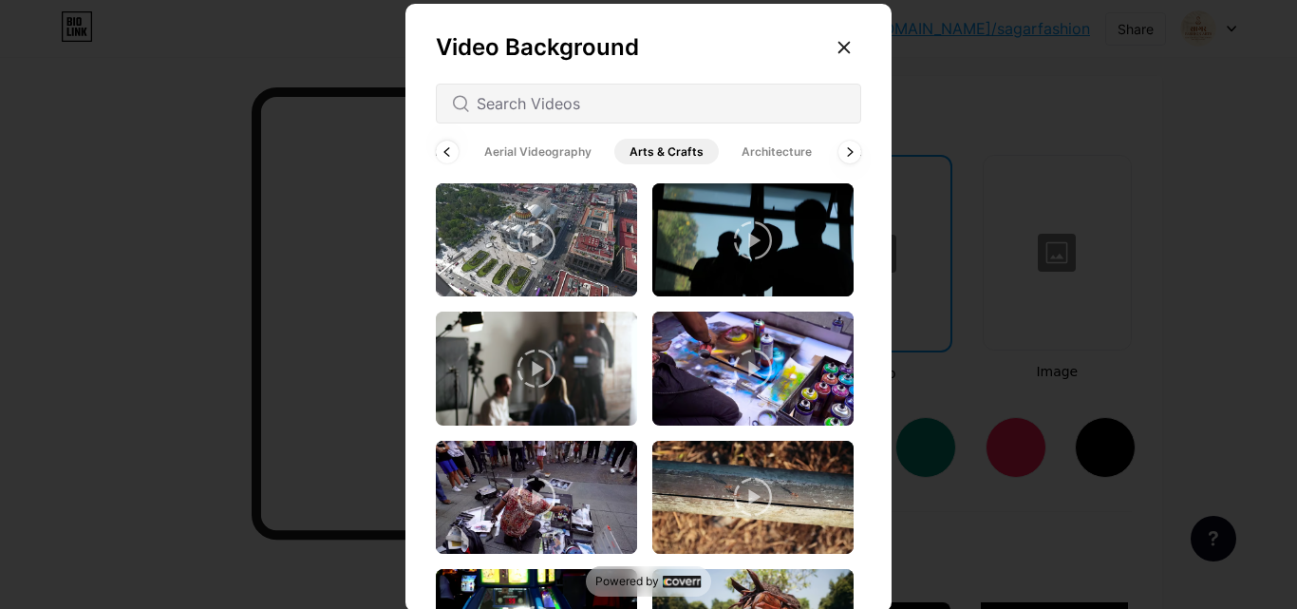
click at [647, 145] on span "Arts & Crafts" at bounding box center [666, 152] width 104 height 26
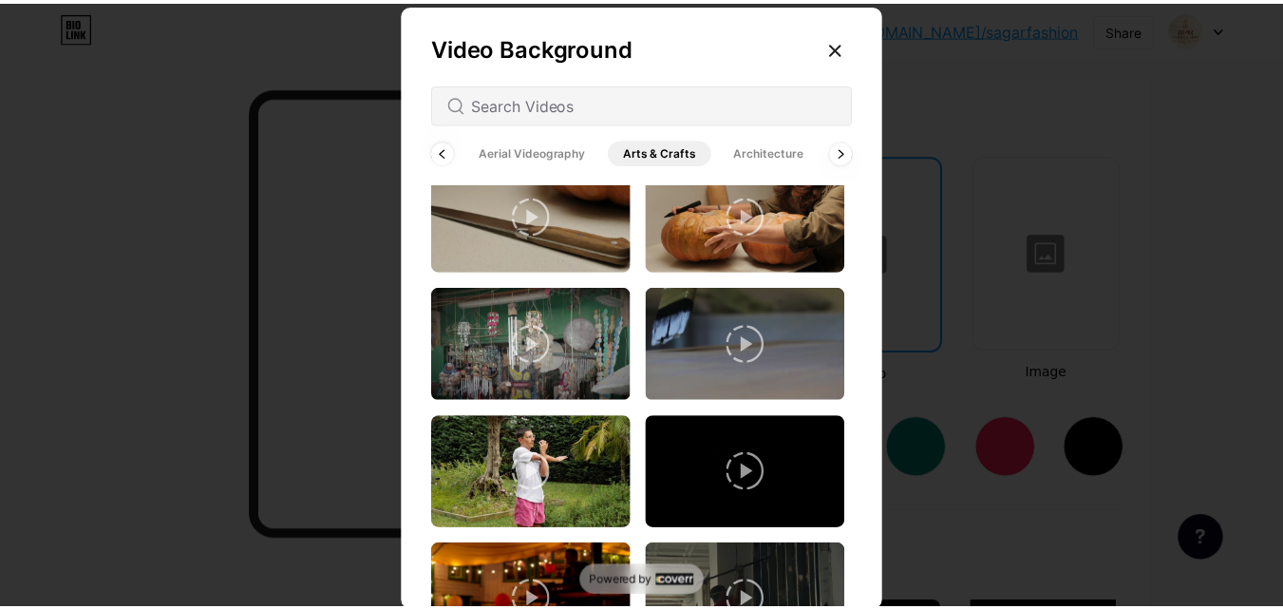
scroll to position [3224, 0]
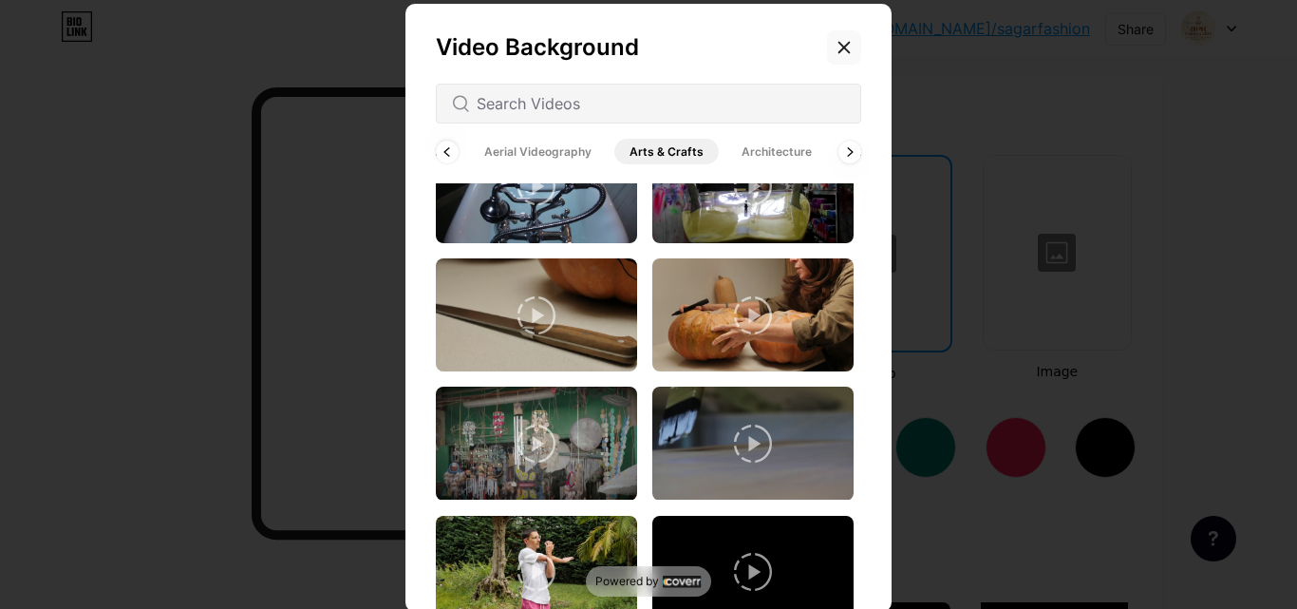
click at [836, 47] on icon at bounding box center [843, 47] width 15 height 15
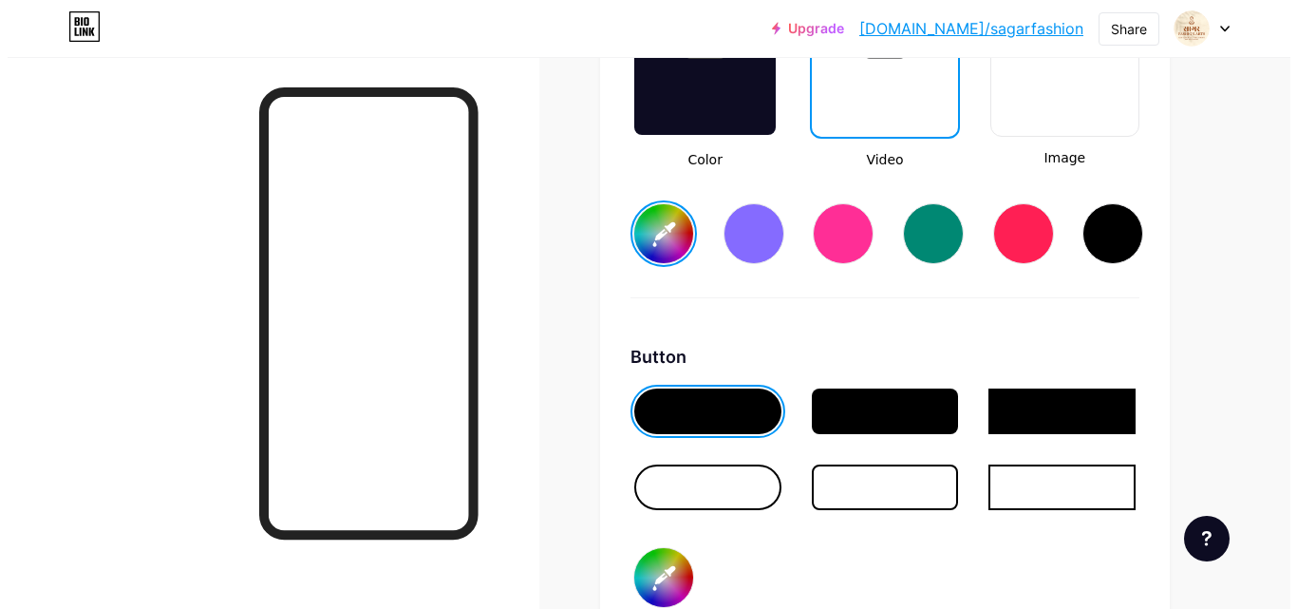
scroll to position [2615, 0]
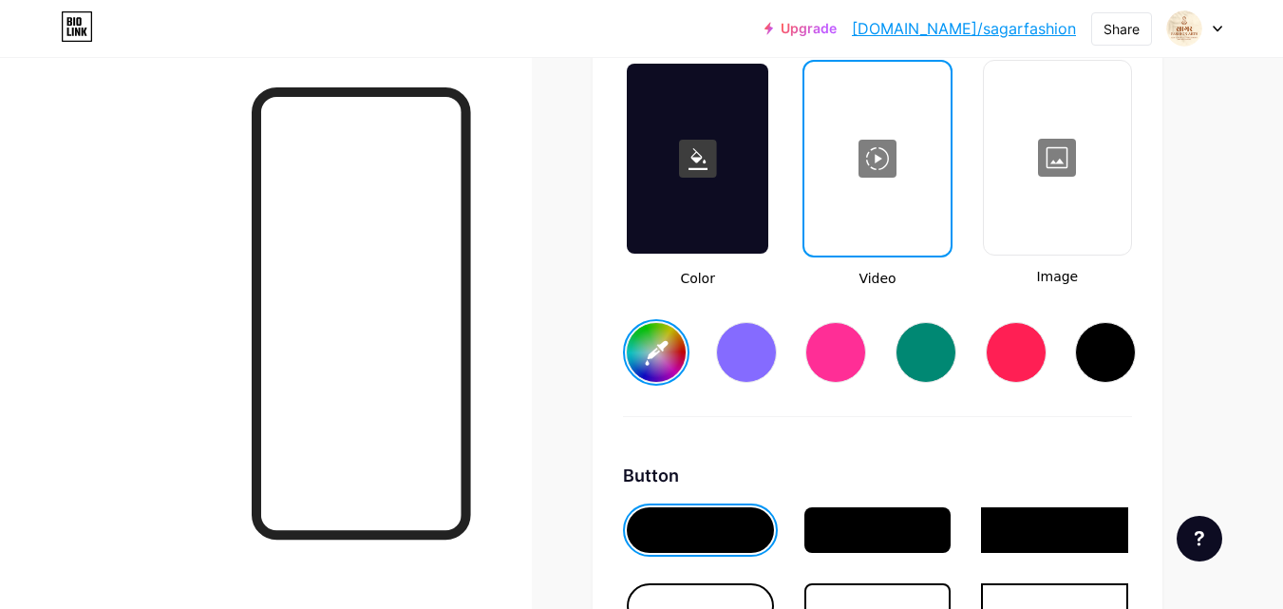
click at [879, 165] on div at bounding box center [876, 159] width 141 height 190
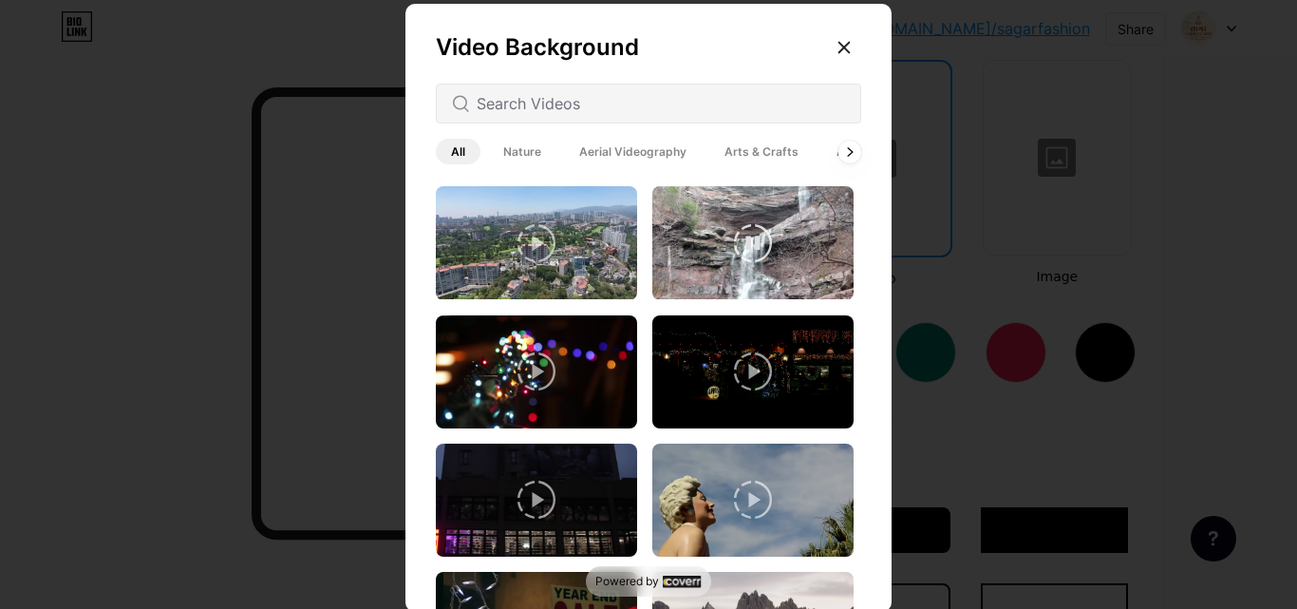
scroll to position [570, 0]
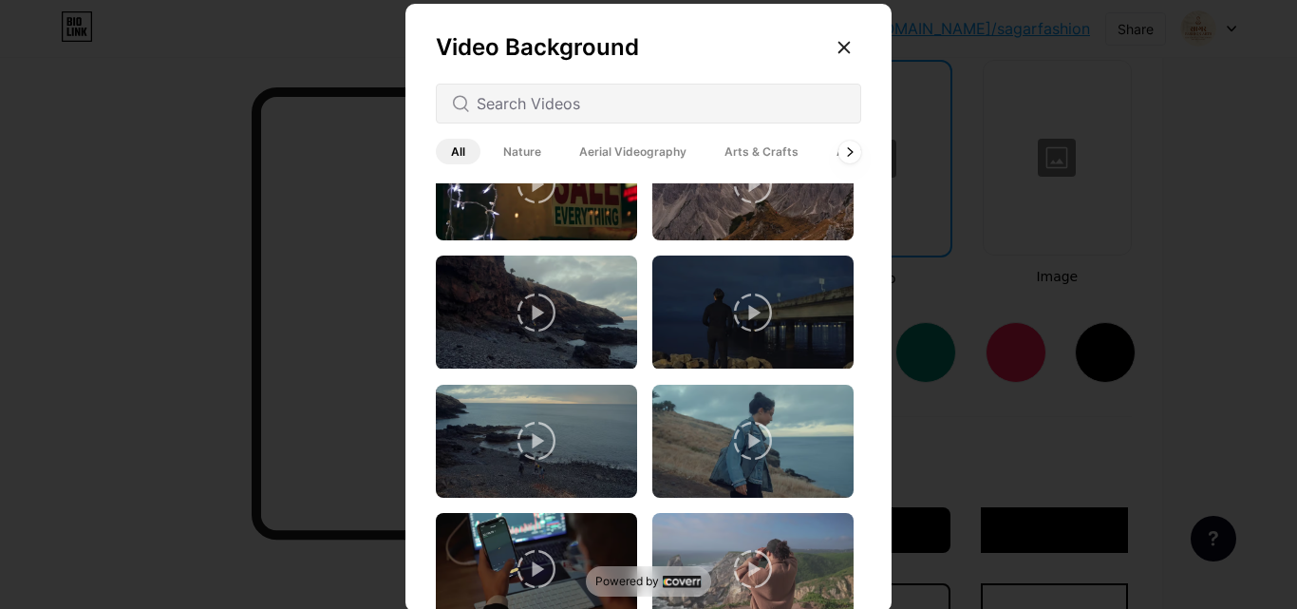
click at [749, 143] on span "Arts & Crafts" at bounding box center [761, 152] width 104 height 26
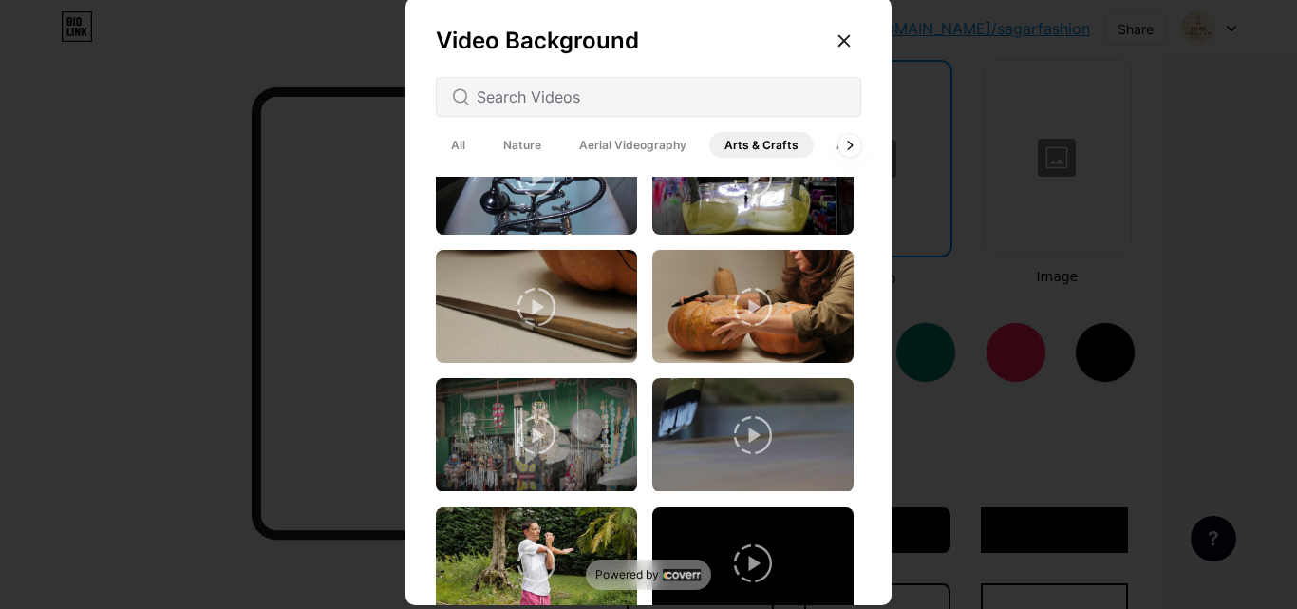
scroll to position [3224, 0]
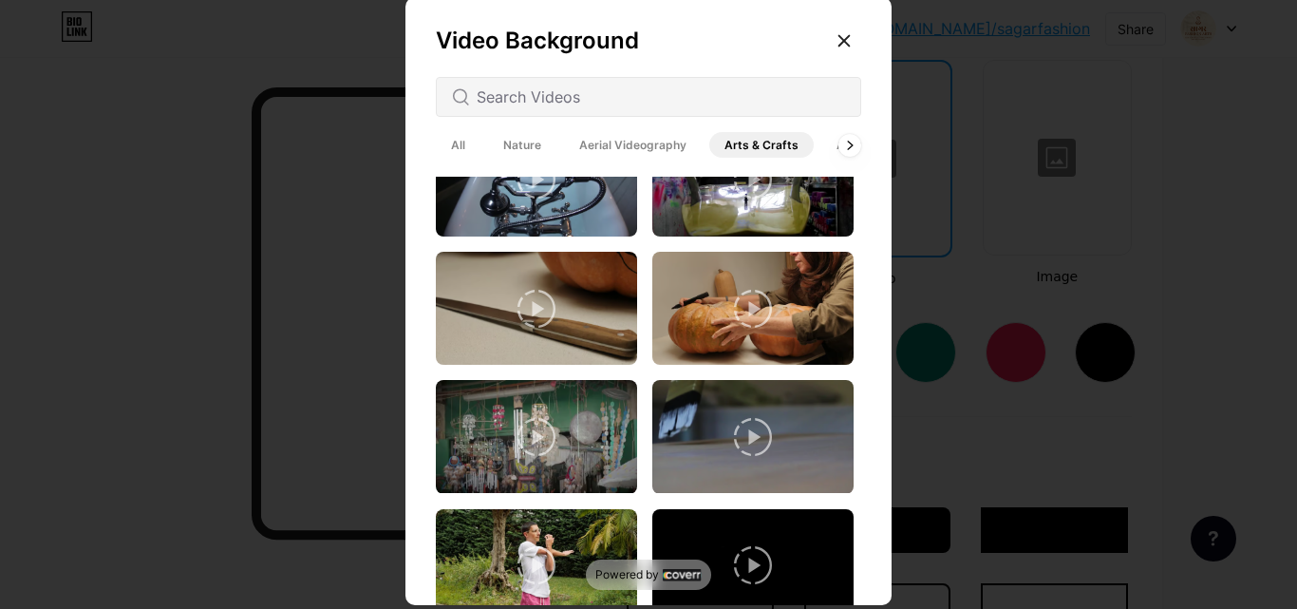
click at [587, 145] on span "Aerial Videography" at bounding box center [633, 145] width 138 height 26
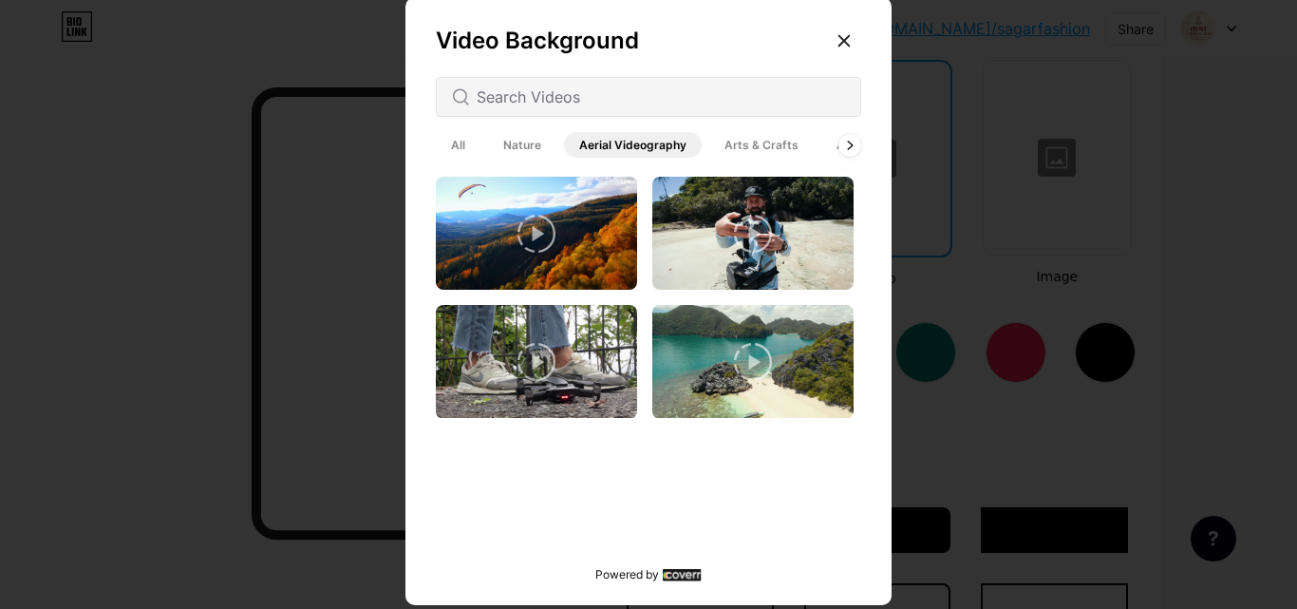
click at [506, 142] on span "Nature" at bounding box center [522, 145] width 68 height 26
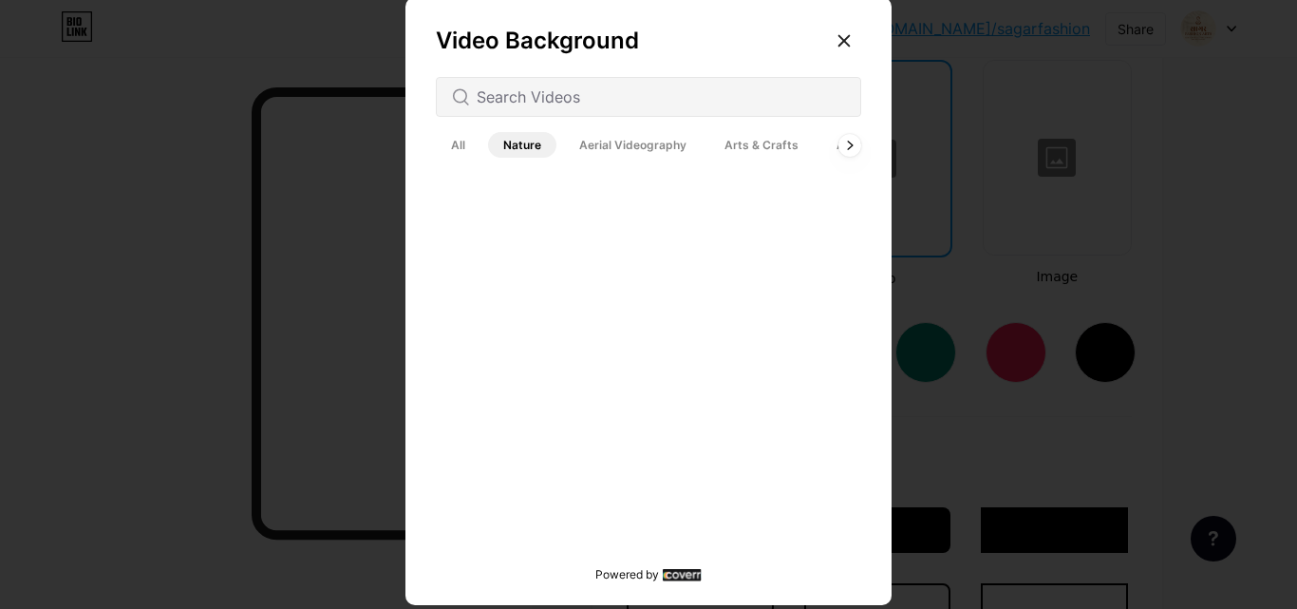
scroll to position [1044, 0]
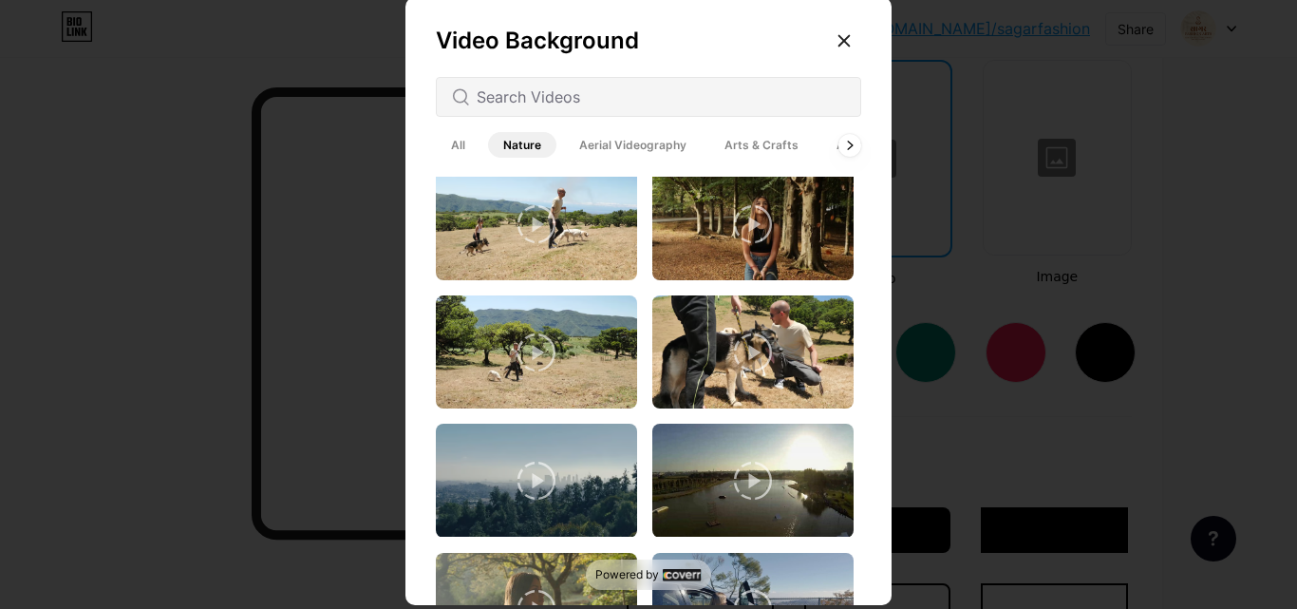
click at [821, 147] on span "Architecture" at bounding box center [871, 145] width 101 height 26
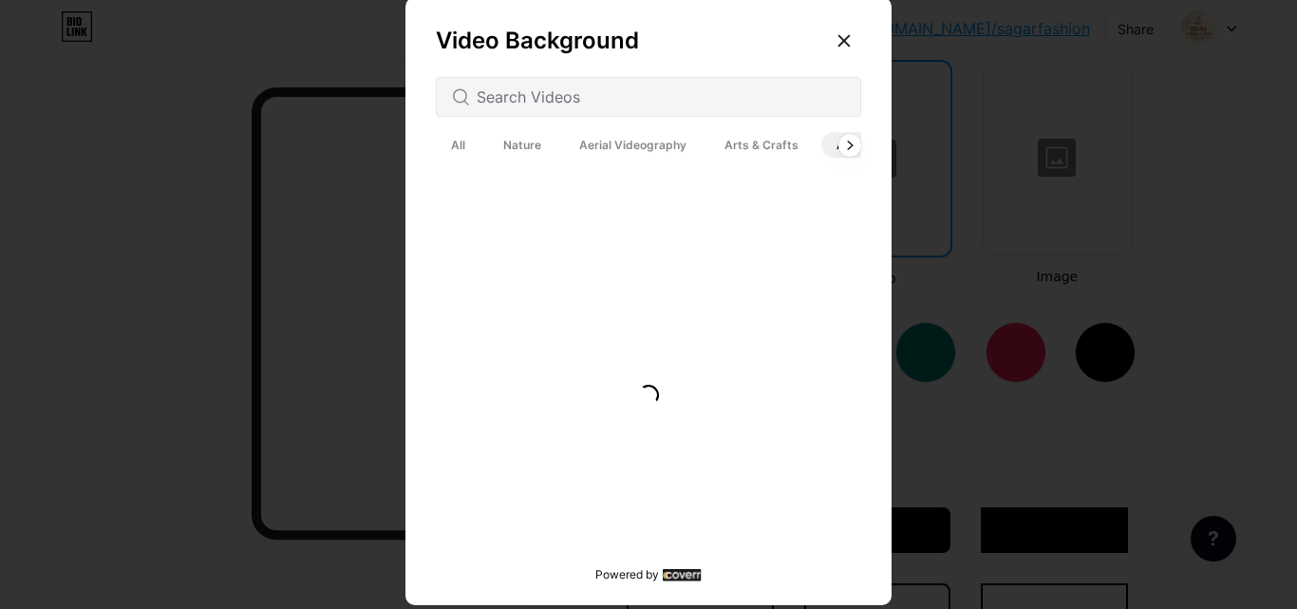
scroll to position [0, 0]
click at [846, 147] on icon at bounding box center [850, 145] width 8 height 10
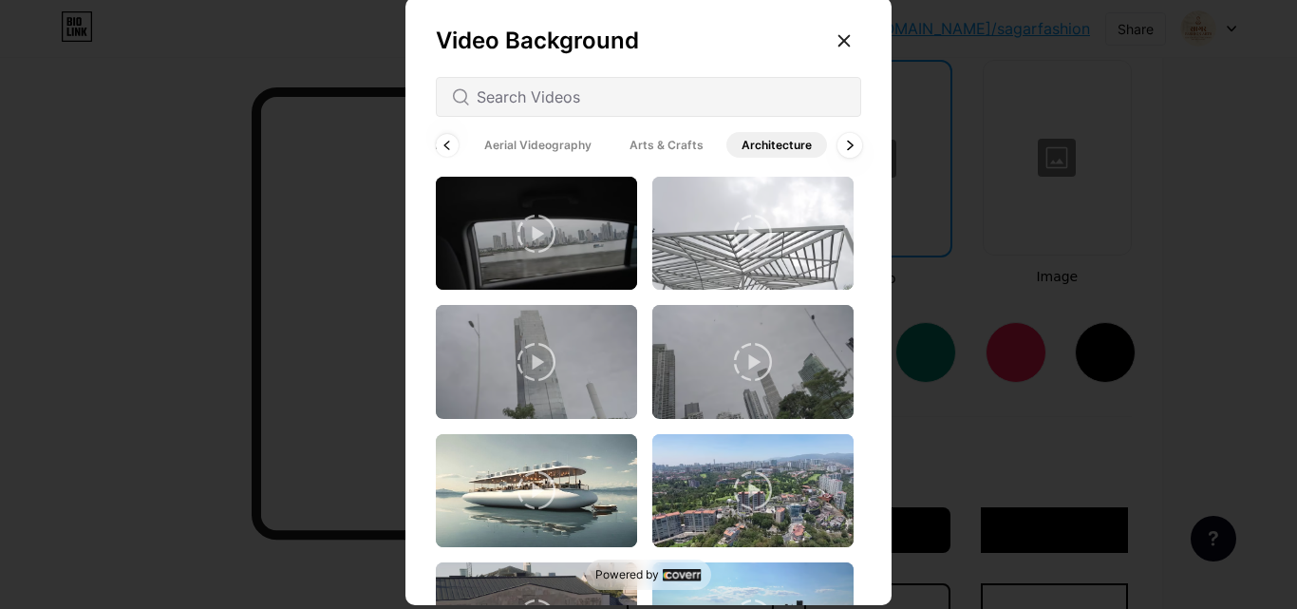
click at [846, 147] on icon at bounding box center [850, 145] width 8 height 10
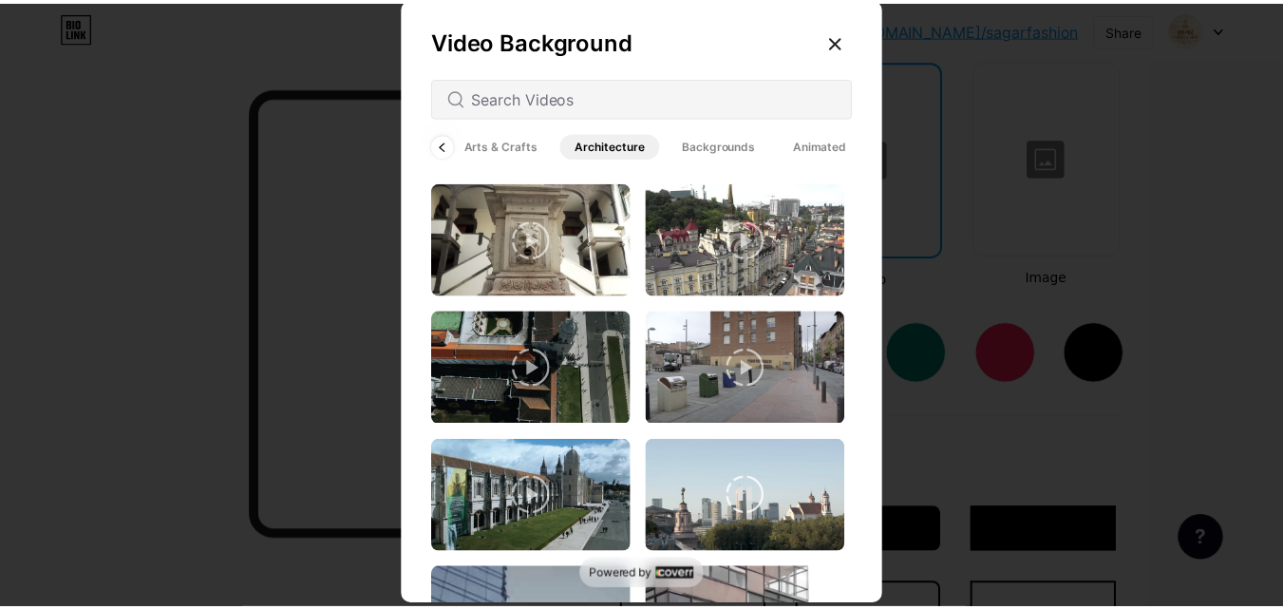
scroll to position [2424, 0]
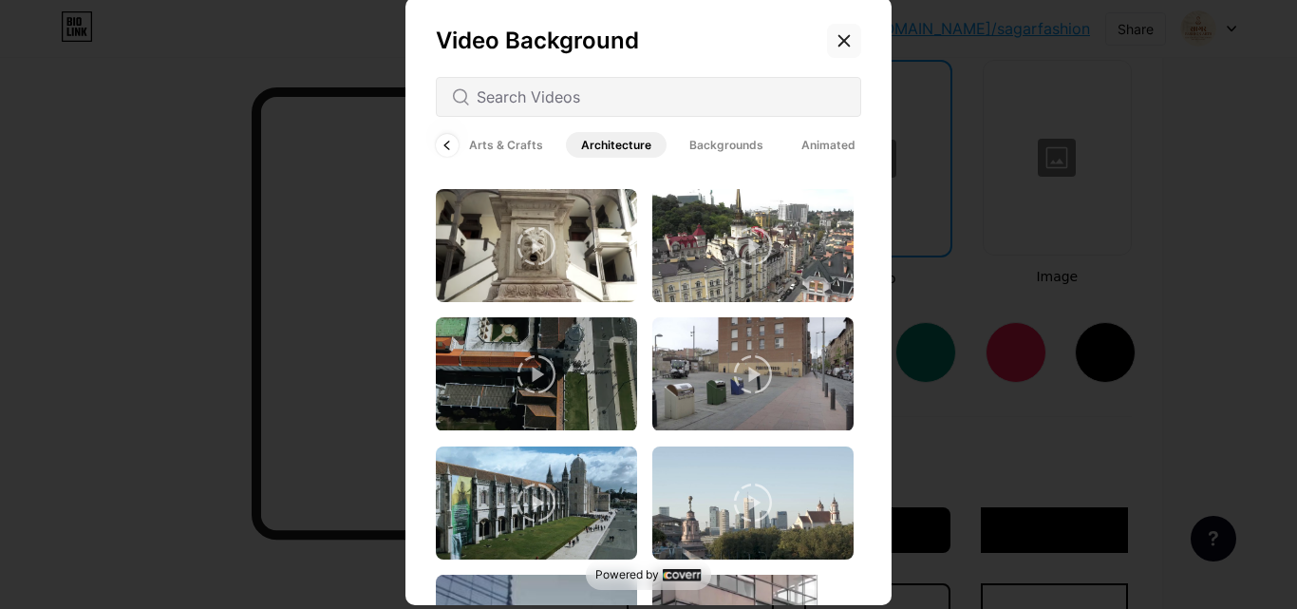
click at [838, 45] on icon at bounding box center [843, 40] width 15 height 15
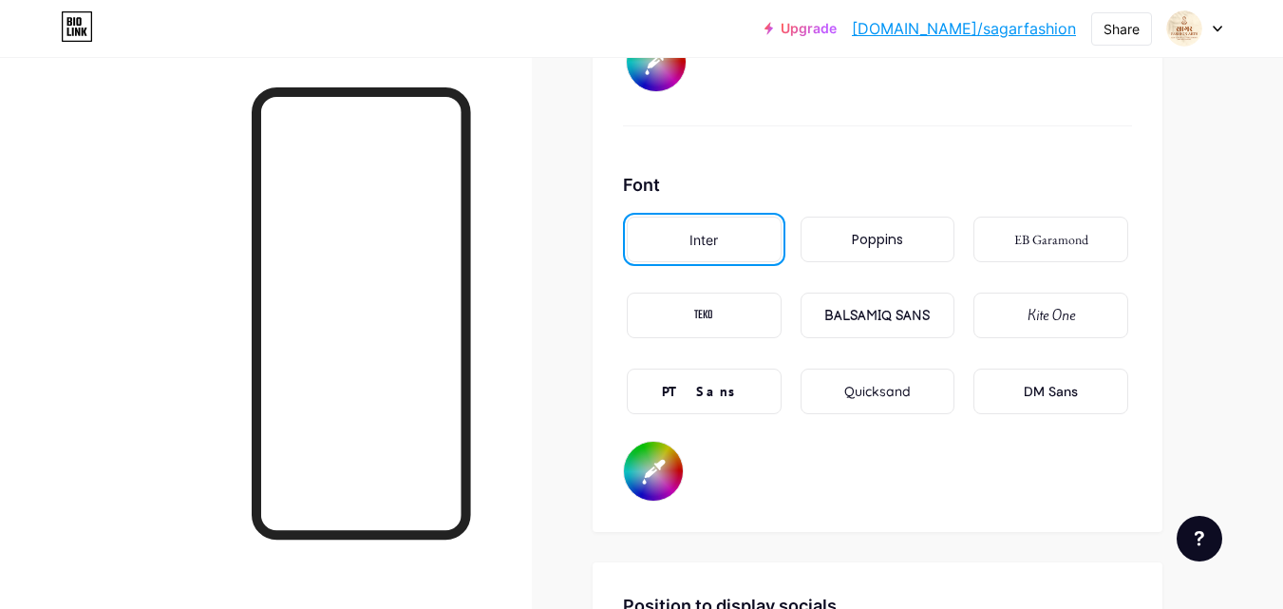
scroll to position [3280, 0]
